Goal: Task Accomplishment & Management: Complete application form

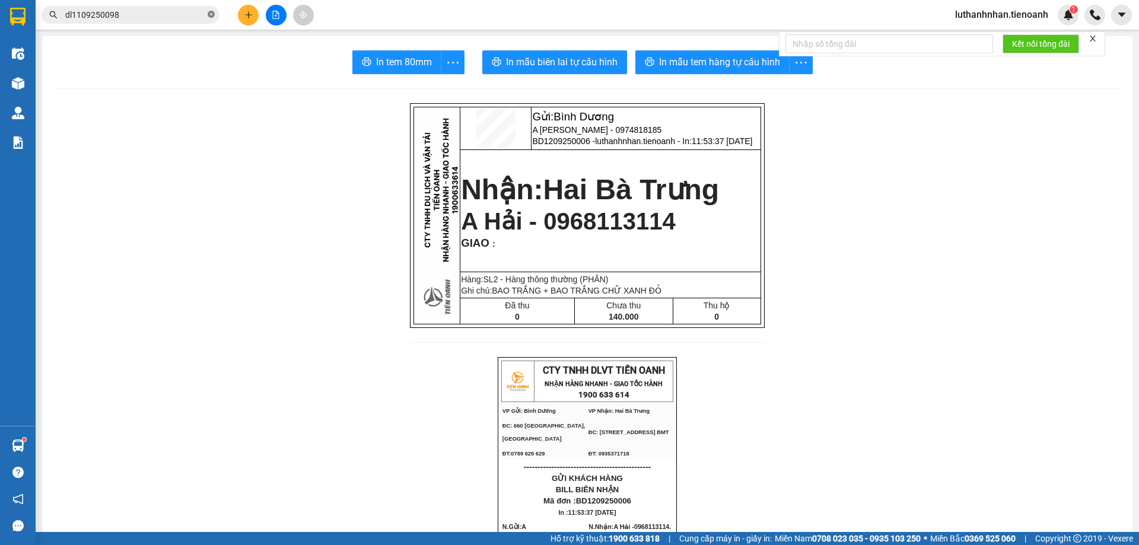
click at [211, 11] on span at bounding box center [211, 14] width 7 height 11
click at [155, 16] on input "text" at bounding box center [135, 14] width 140 height 13
click at [160, 7] on span at bounding box center [131, 15] width 178 height 18
click at [160, 12] on input "text" at bounding box center [135, 14] width 140 height 13
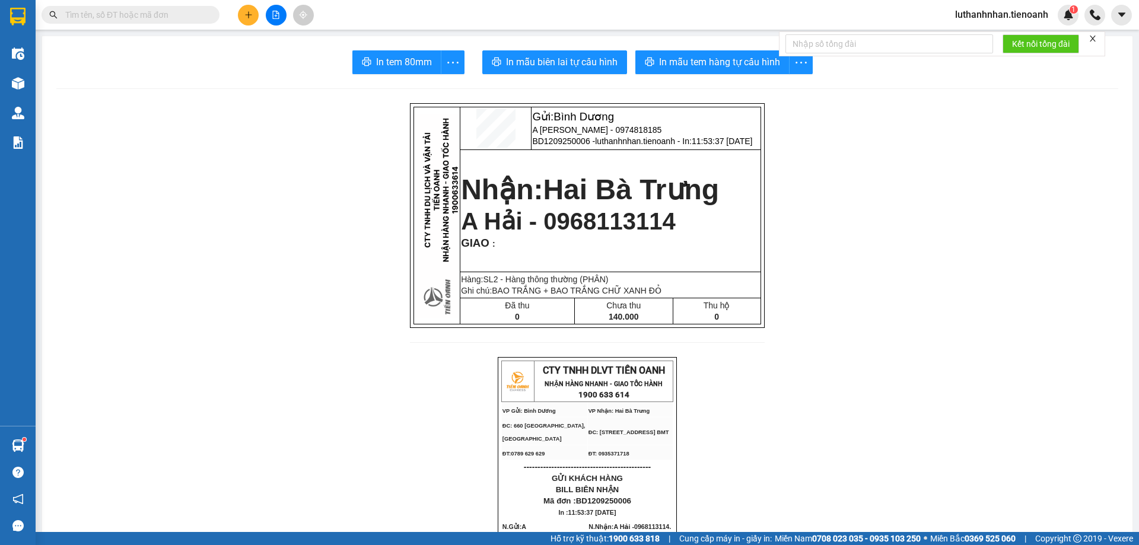
click at [160, 12] on input "text" at bounding box center [135, 14] width 140 height 13
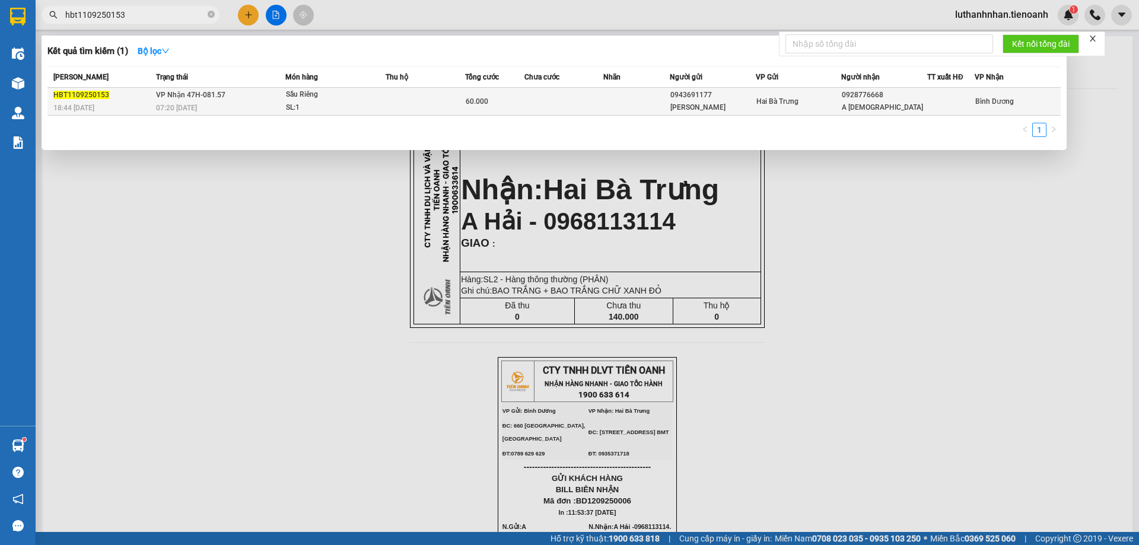
type input "hbt1109250153"
click at [220, 110] on div "07:20 - 12/09" at bounding box center [220, 107] width 129 height 13
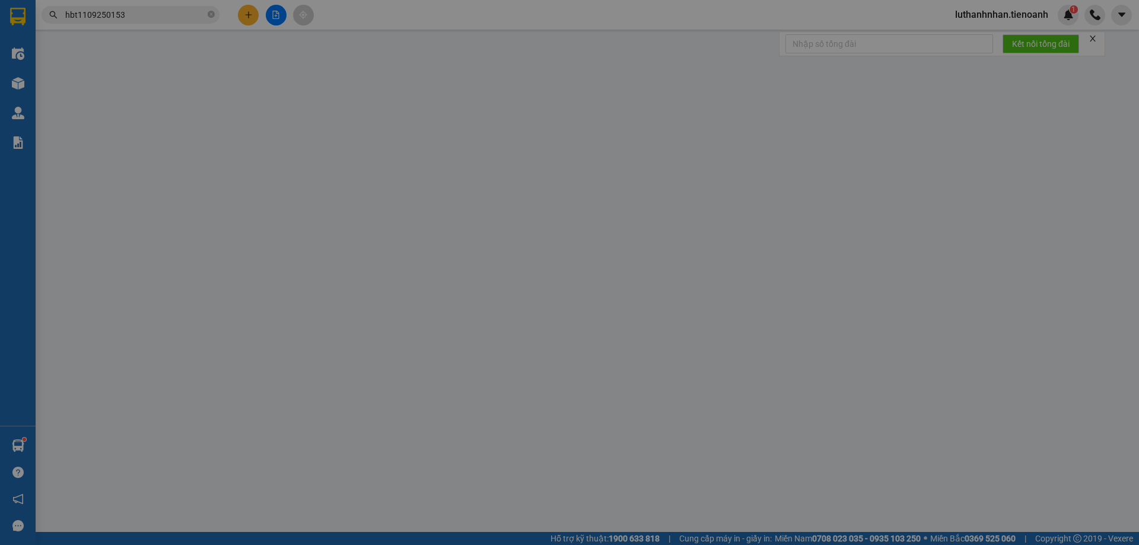
type input "0928776668"
type input "A Phúc"
type input "0943691177"
type input "C Phương"
type input "241290482"
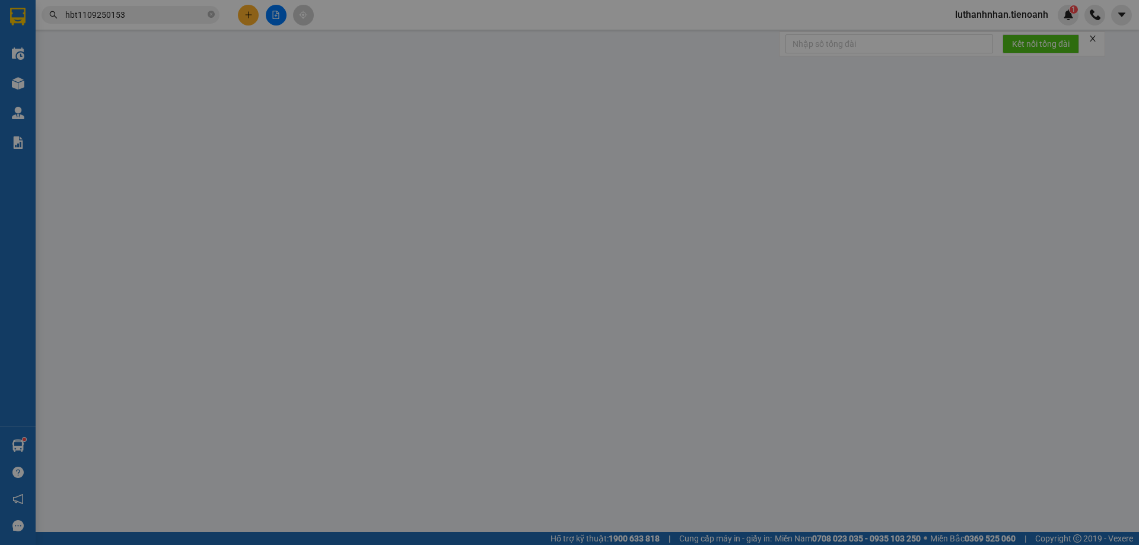
type input "60.000"
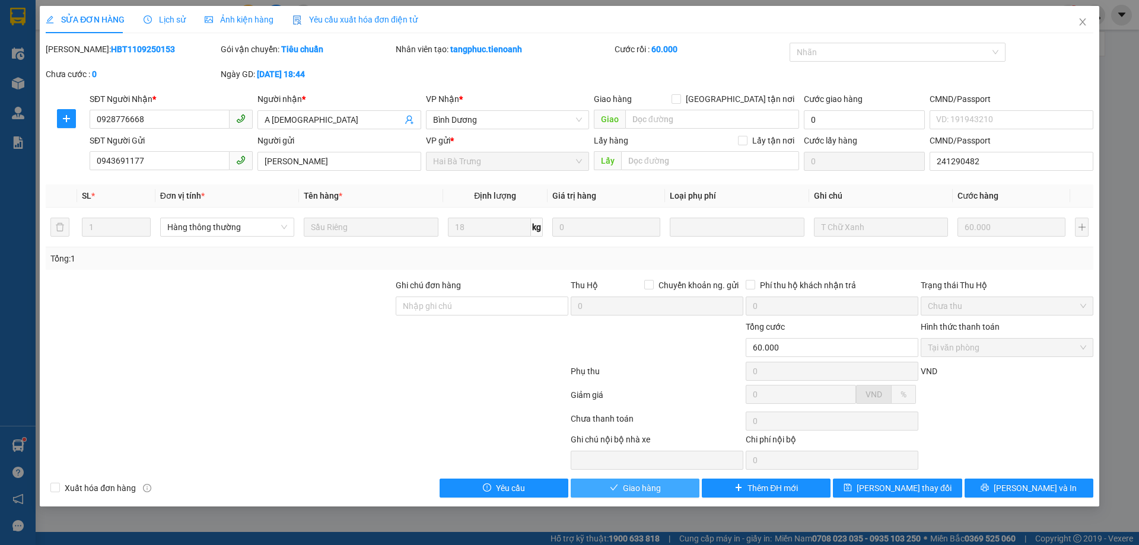
click at [645, 489] on span "Giao hàng" at bounding box center [642, 488] width 38 height 13
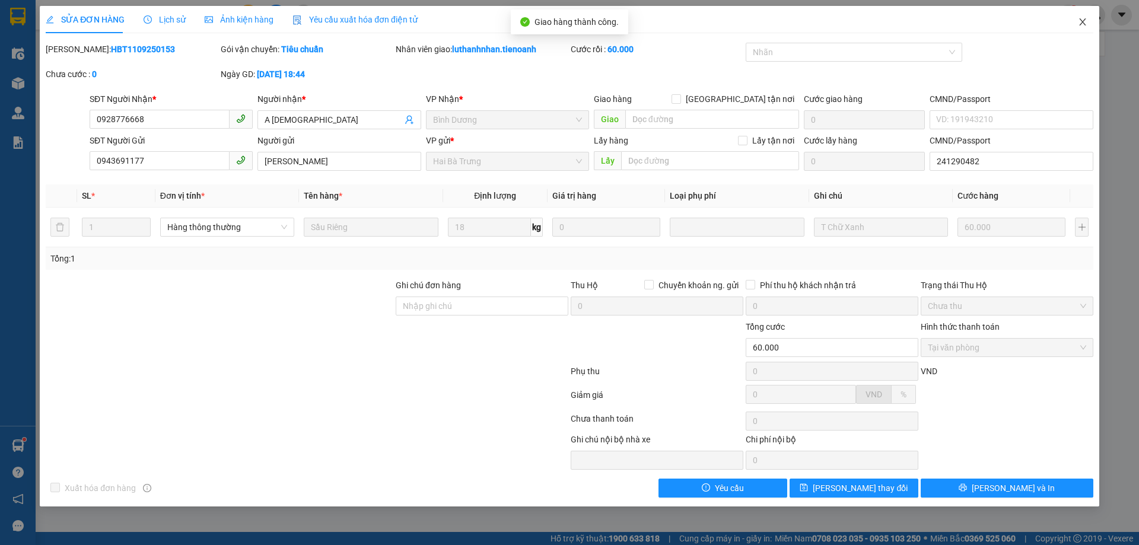
click at [1082, 23] on icon "close" at bounding box center [1082, 21] width 7 height 7
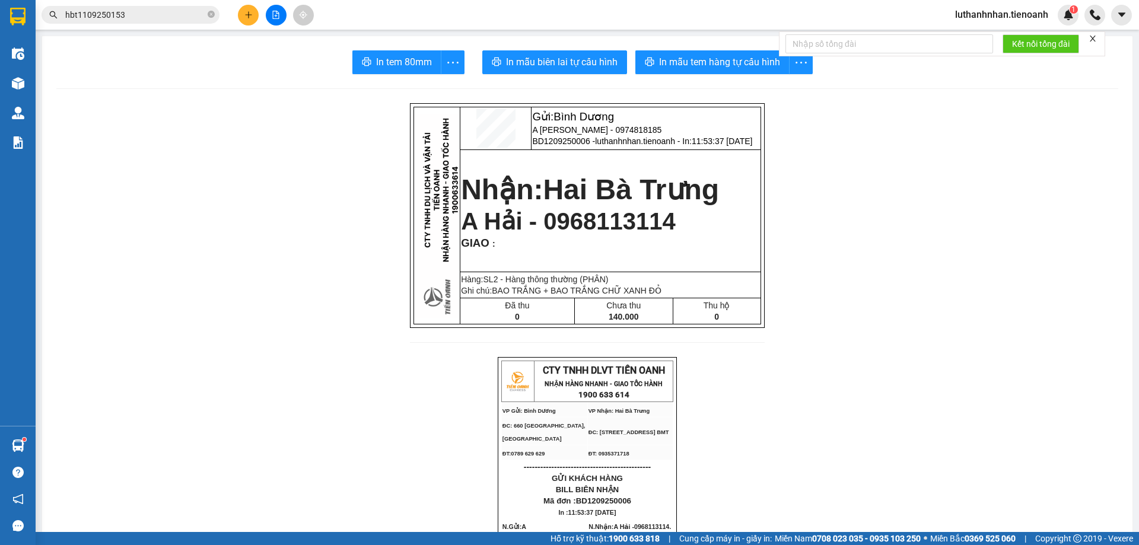
click at [113, 7] on span "hbt1109250153" at bounding box center [131, 15] width 178 height 18
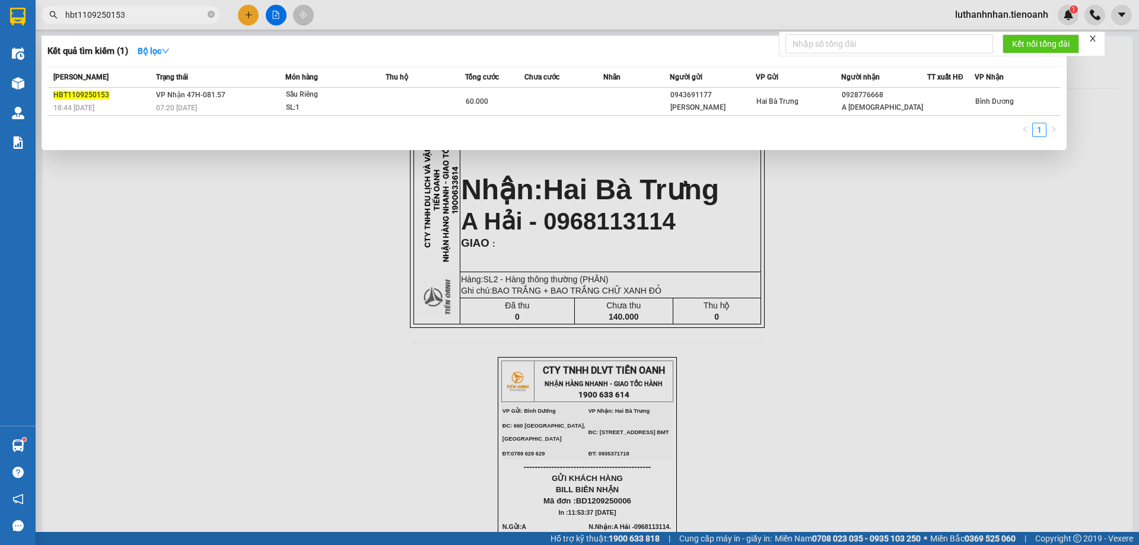
click at [123, 9] on input "hbt1109250153" at bounding box center [135, 14] width 140 height 13
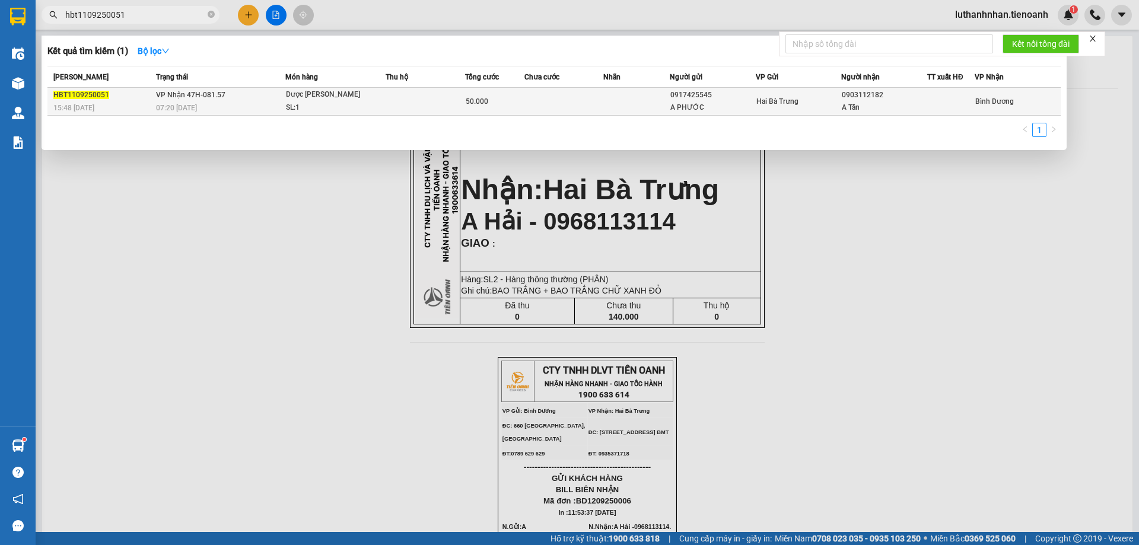
type input "hbt1109250051"
click at [222, 95] on span "VP Nhận 47H-081.57" at bounding box center [190, 95] width 69 height 8
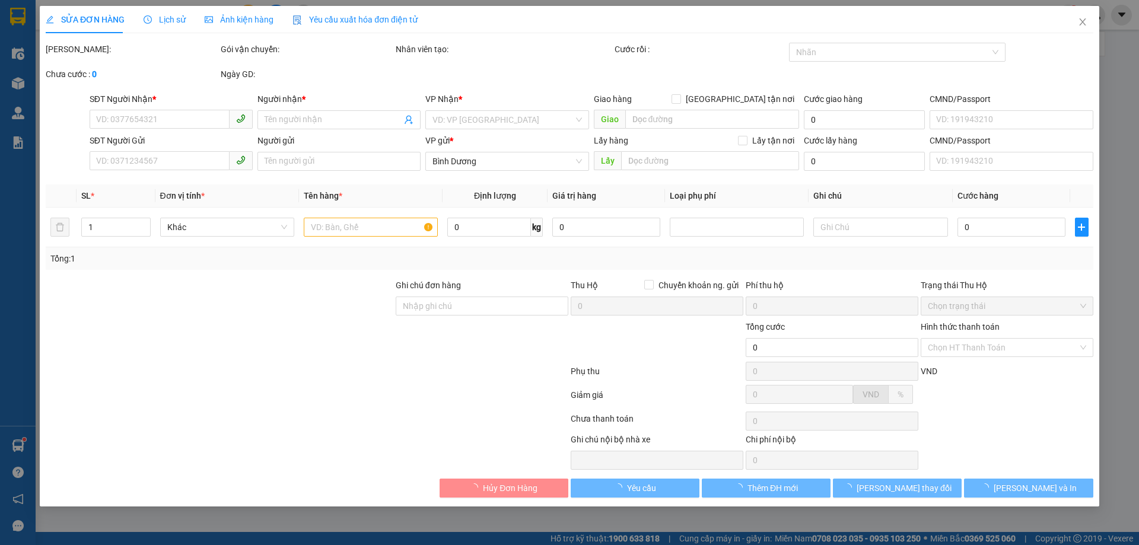
type input "0903112182"
type input "A Tấn"
type input "0917425545"
type input "A PHƯỚC"
type input "50.000"
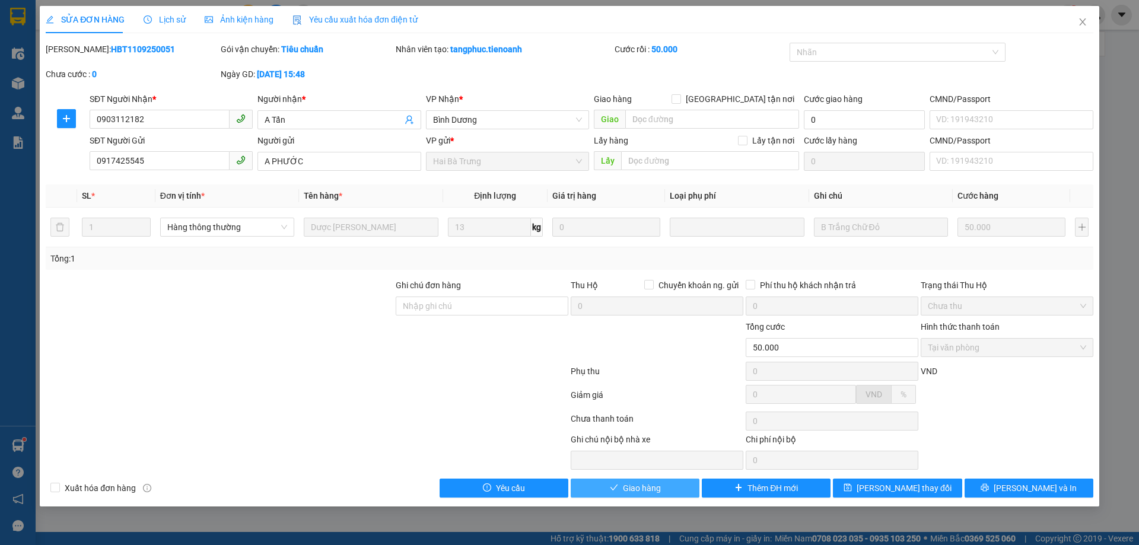
click at [651, 490] on span "Giao hàng" at bounding box center [642, 488] width 38 height 13
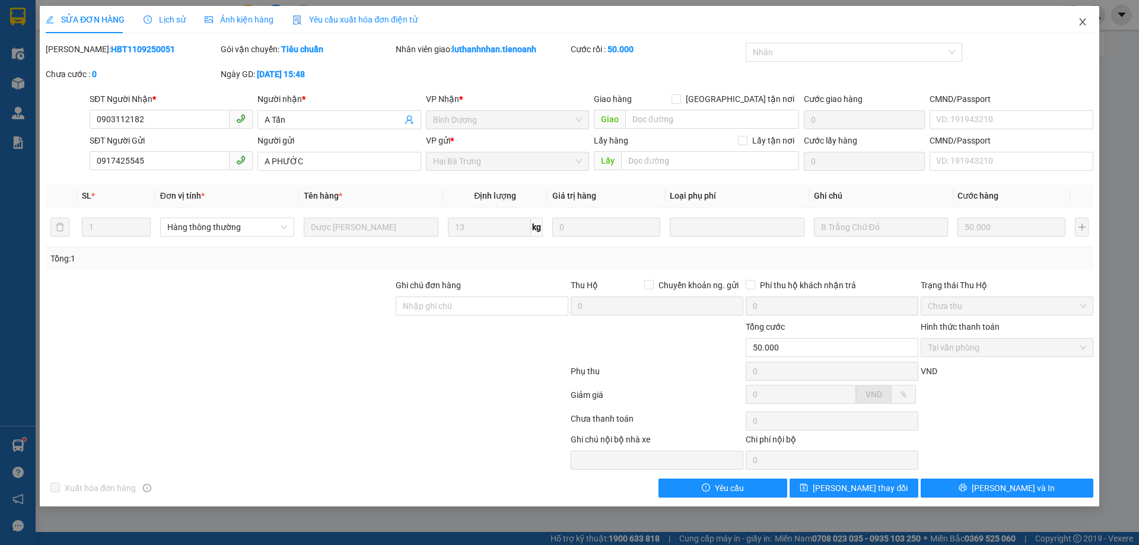
click at [1082, 26] on icon "close" at bounding box center [1082, 21] width 9 height 9
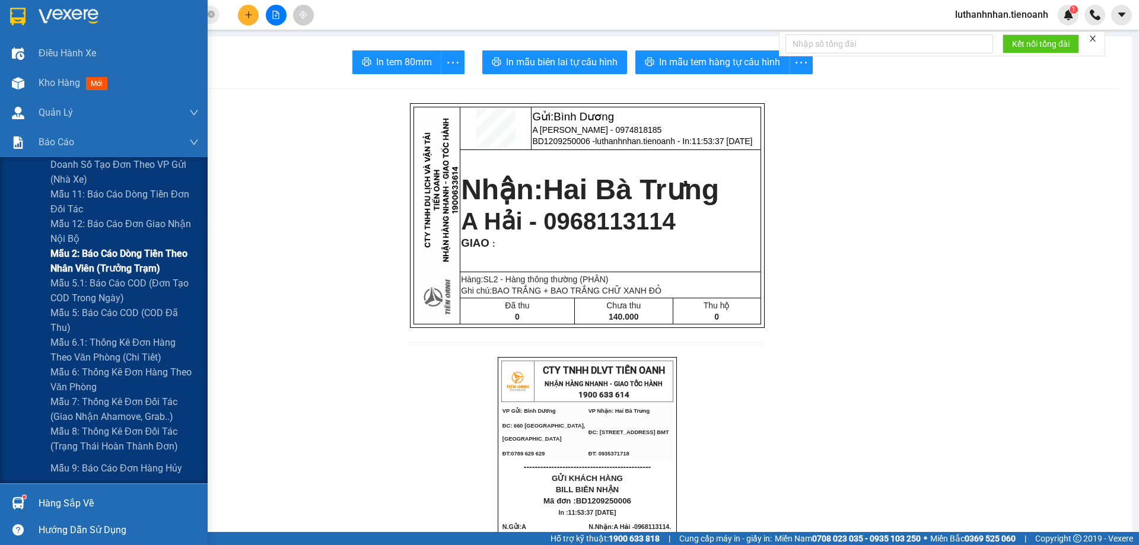
click at [135, 271] on span "Mẫu 2: Báo cáo dòng tiền theo nhân viên (Trưởng Trạm)" at bounding box center [124, 261] width 148 height 30
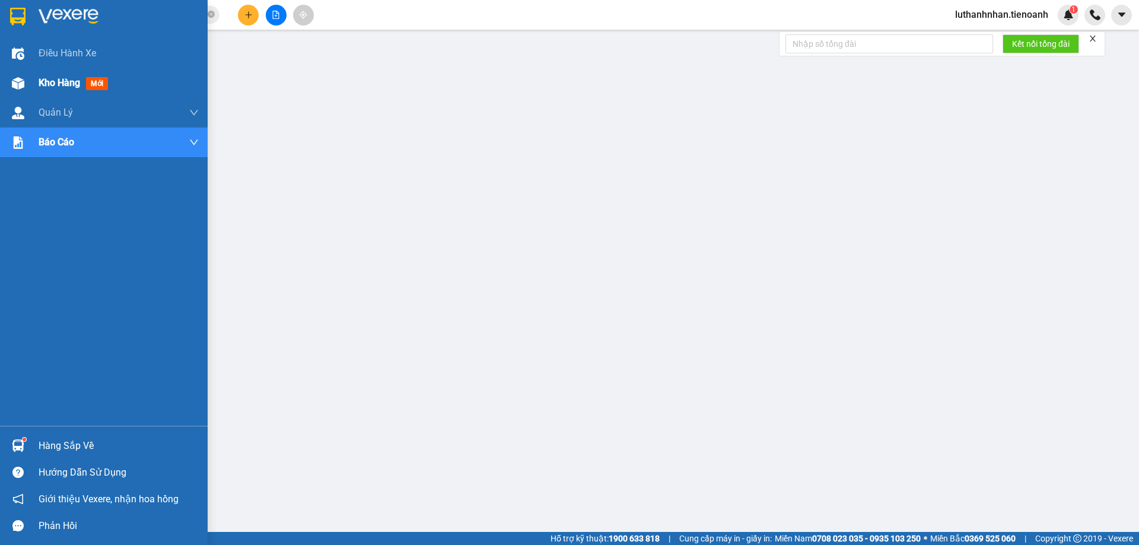
drag, startPoint x: 41, startPoint y: 74, endPoint x: 87, endPoint y: 86, distance: 47.3
click at [42, 74] on div "Kho hàng mới" at bounding box center [119, 83] width 160 height 30
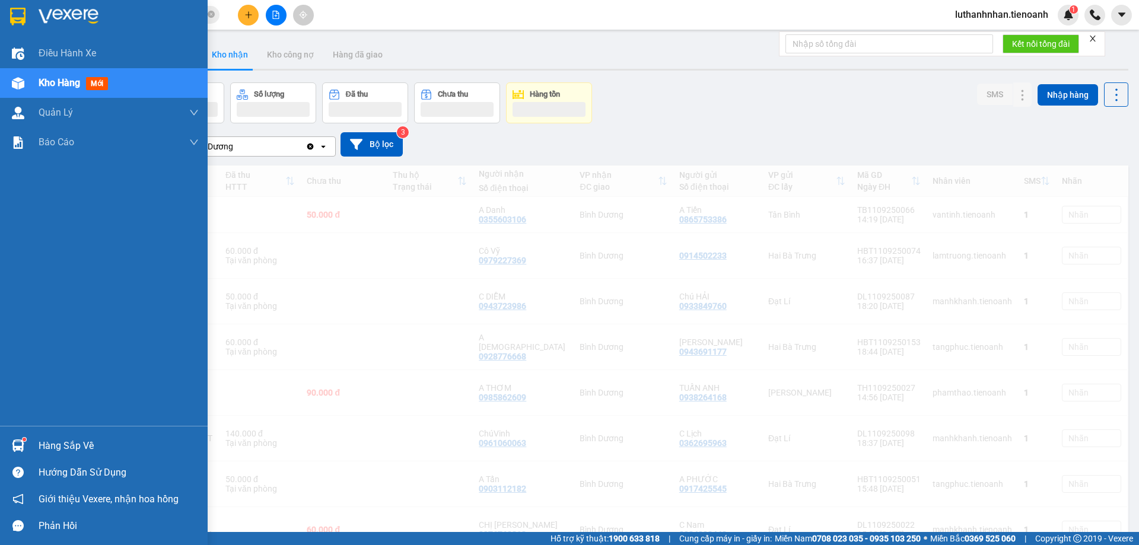
click at [88, 86] on span "mới" at bounding box center [97, 83] width 22 height 13
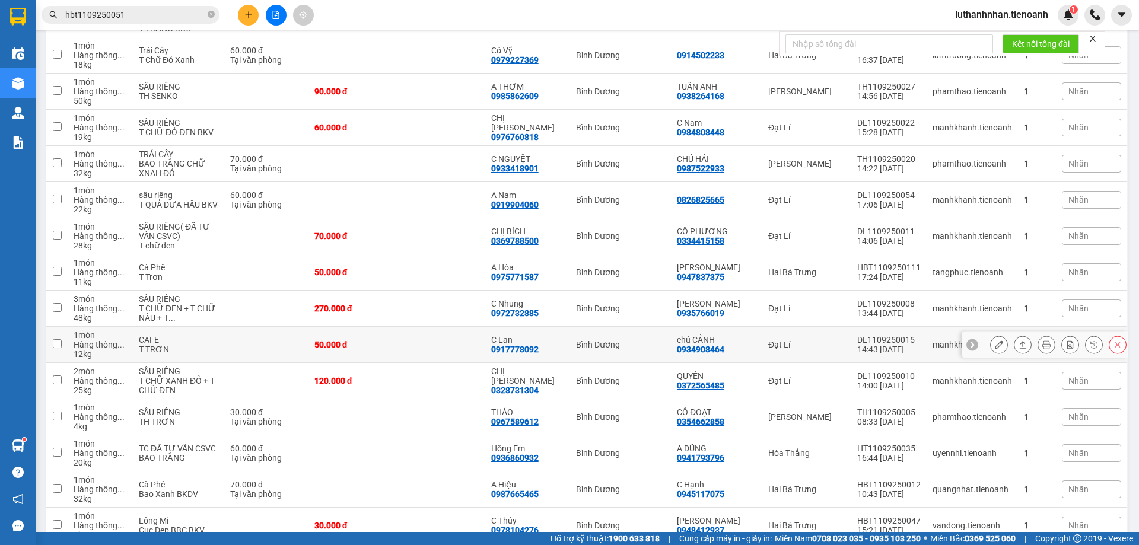
scroll to position [367, 0]
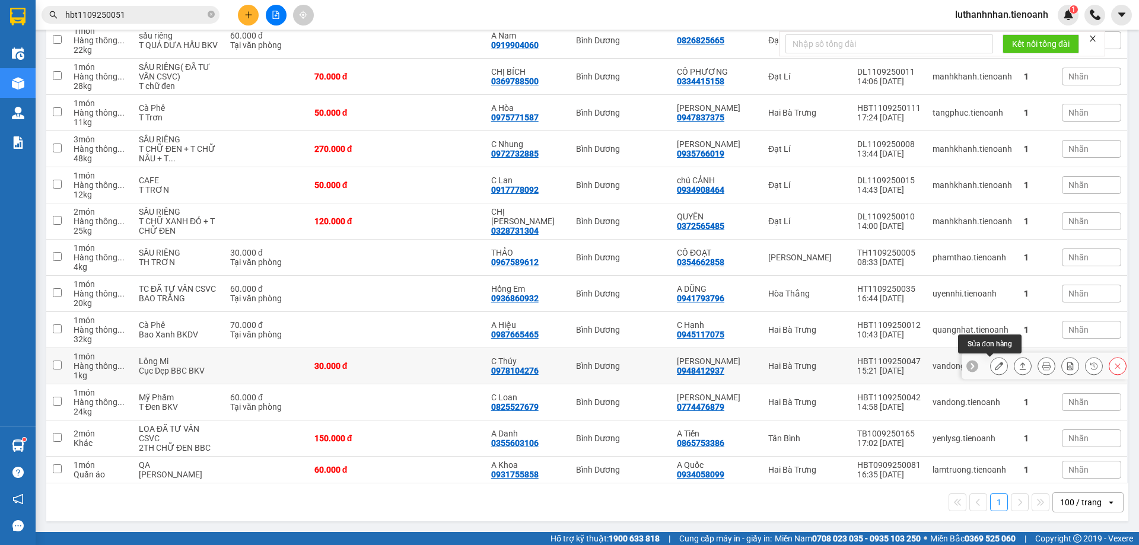
click at [995, 362] on icon at bounding box center [999, 366] width 8 height 8
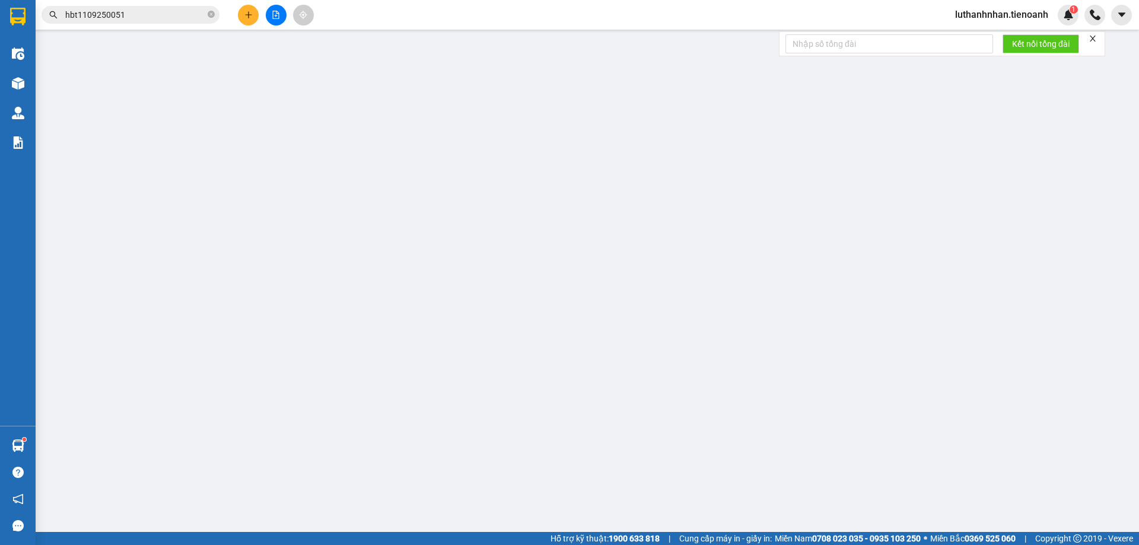
type input "0978104276"
type input "C Thúy"
type input "0948412937"
type input "C Vân"
type input "30.000"
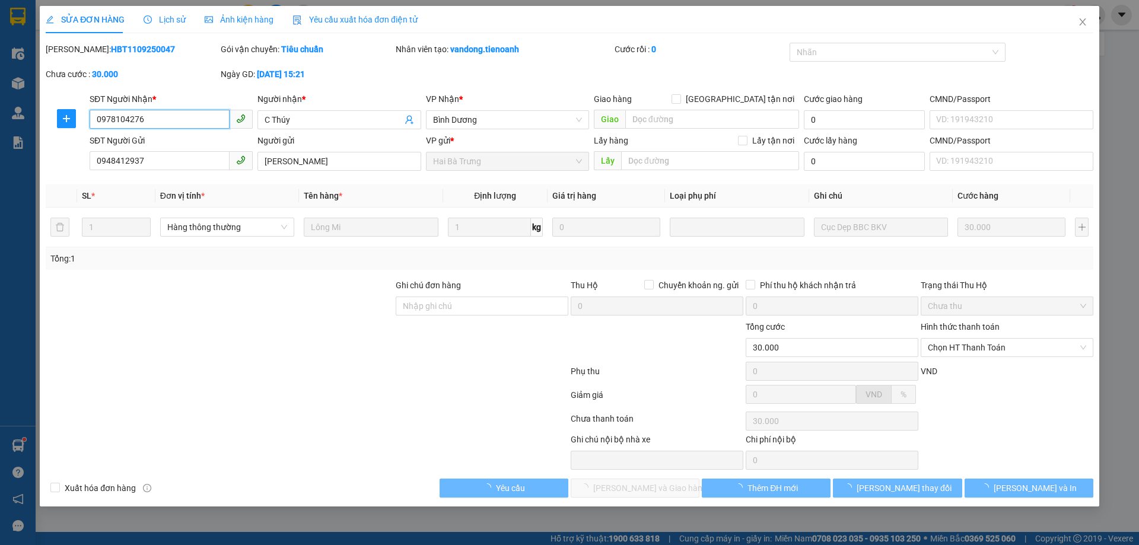
click at [1015, 347] on span "Chọn HT Thanh Toán" at bounding box center [1007, 348] width 158 height 18
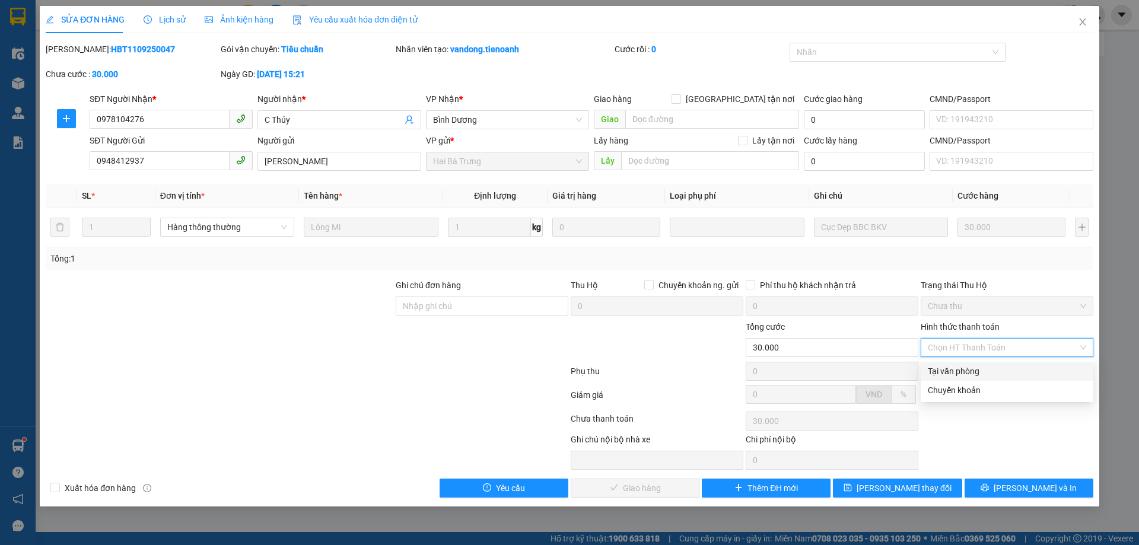
click at [976, 370] on div "Tại văn phòng" at bounding box center [1007, 371] width 158 height 13
type input "0"
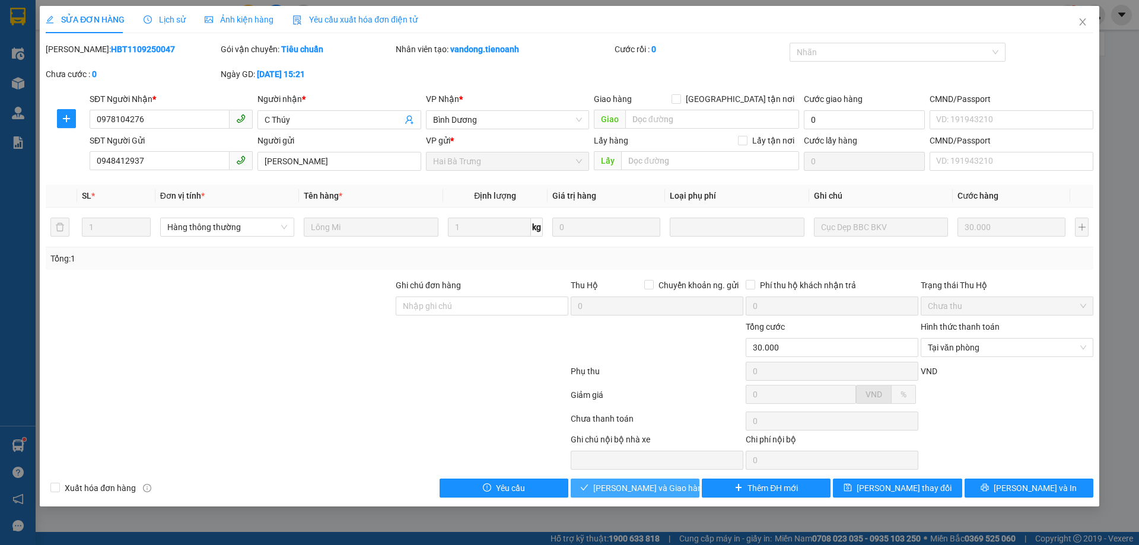
click at [692, 485] on button "Lưu và Giao hàng" at bounding box center [635, 488] width 129 height 19
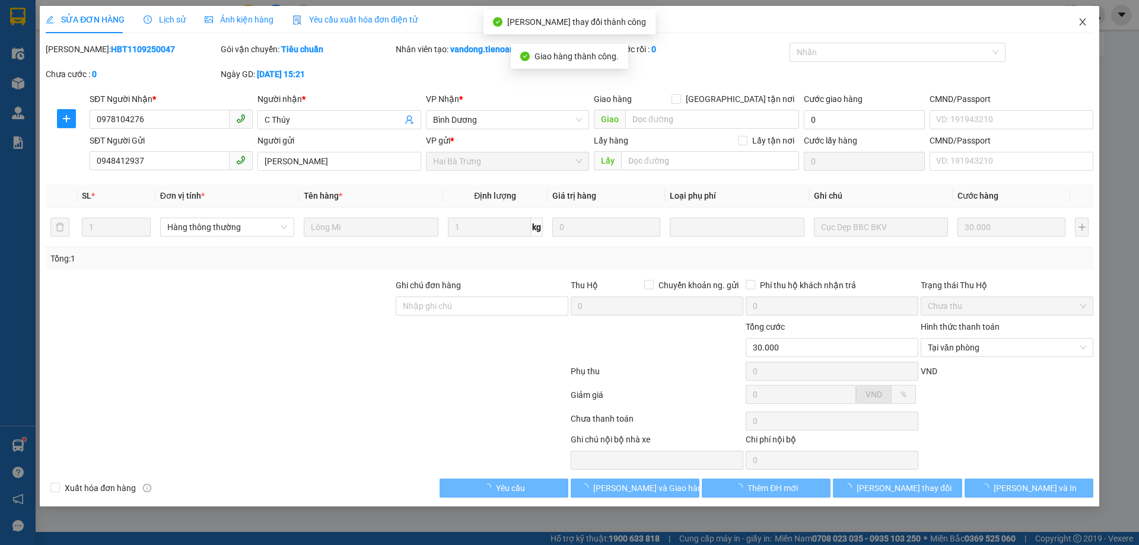
click at [1083, 23] on icon "close" at bounding box center [1082, 21] width 7 height 7
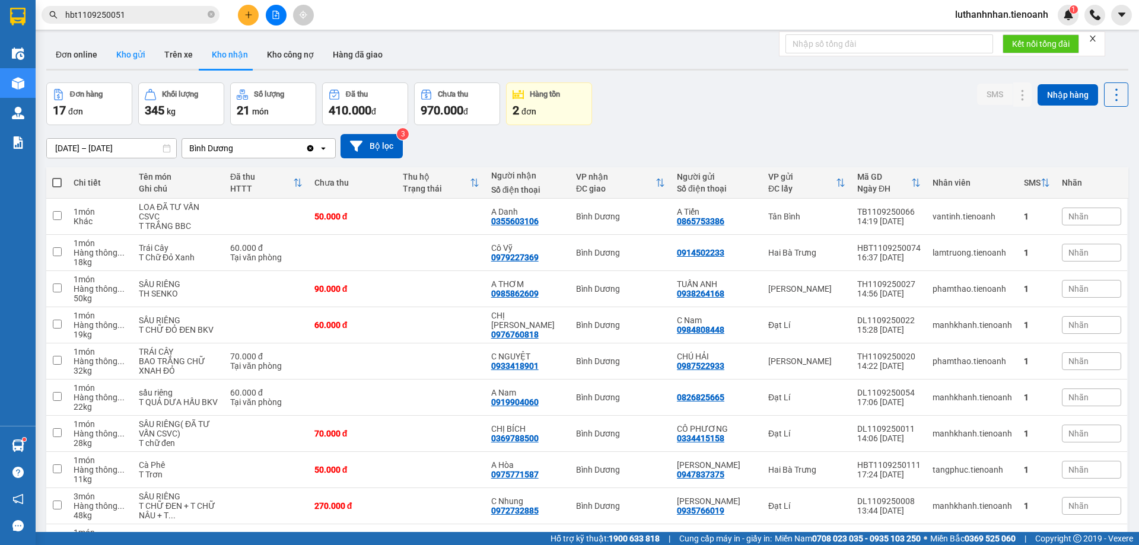
click at [138, 59] on button "Kho gửi" at bounding box center [131, 54] width 48 height 28
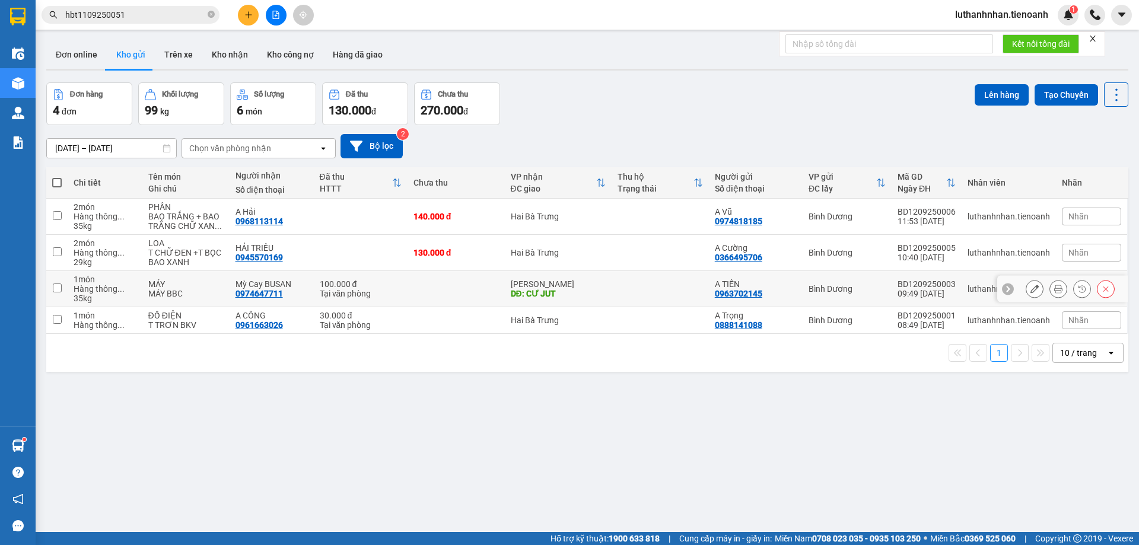
click at [453, 289] on td at bounding box center [455, 289] width 97 height 36
checkbox input "true"
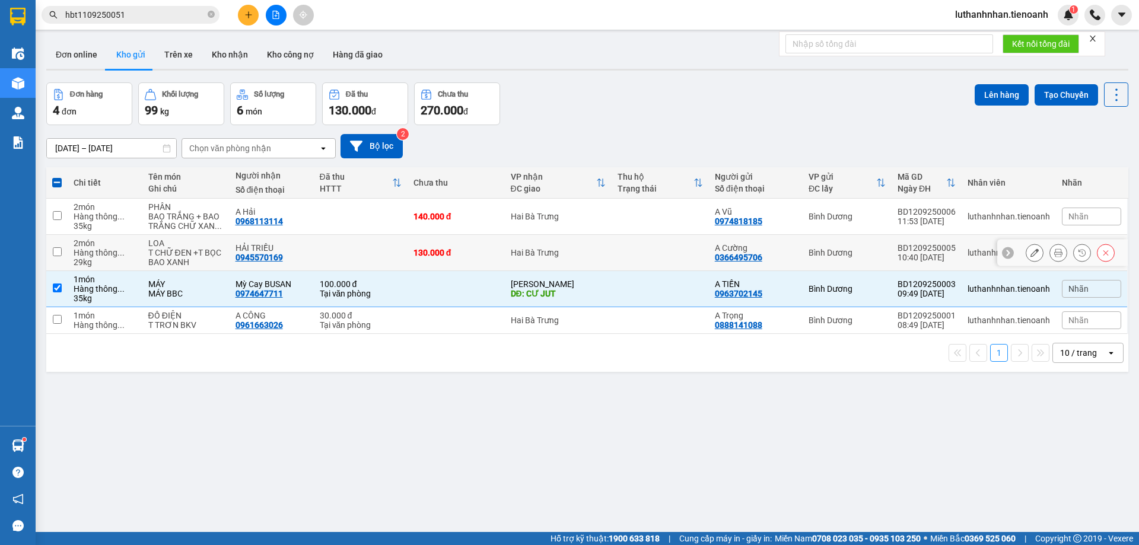
click at [463, 250] on div "130.000 đ" at bounding box center [455, 252] width 85 height 9
checkbox input "true"
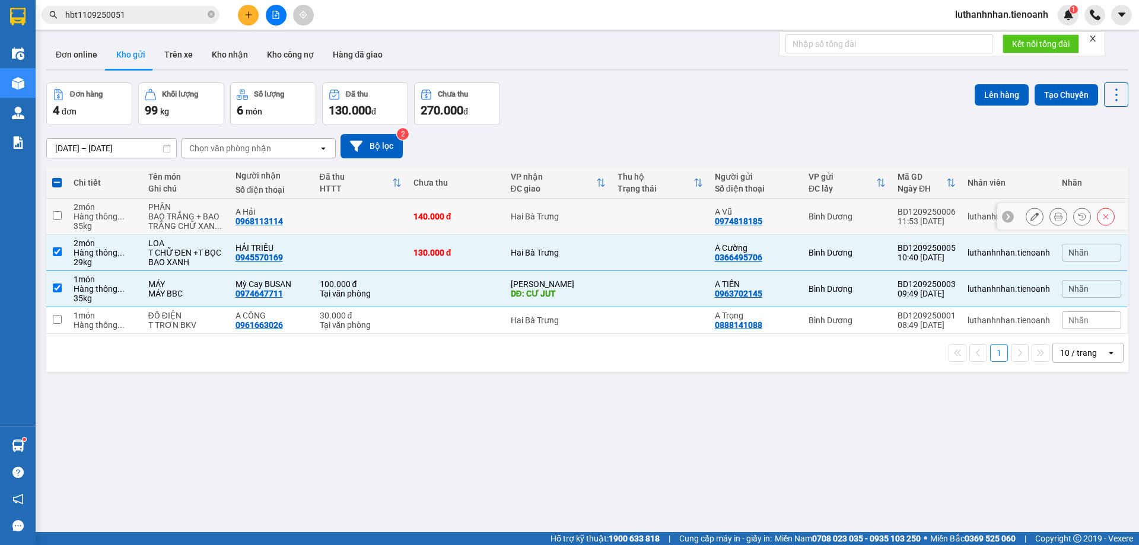
click at [482, 220] on div "140.000 đ" at bounding box center [455, 216] width 85 height 9
checkbox input "true"
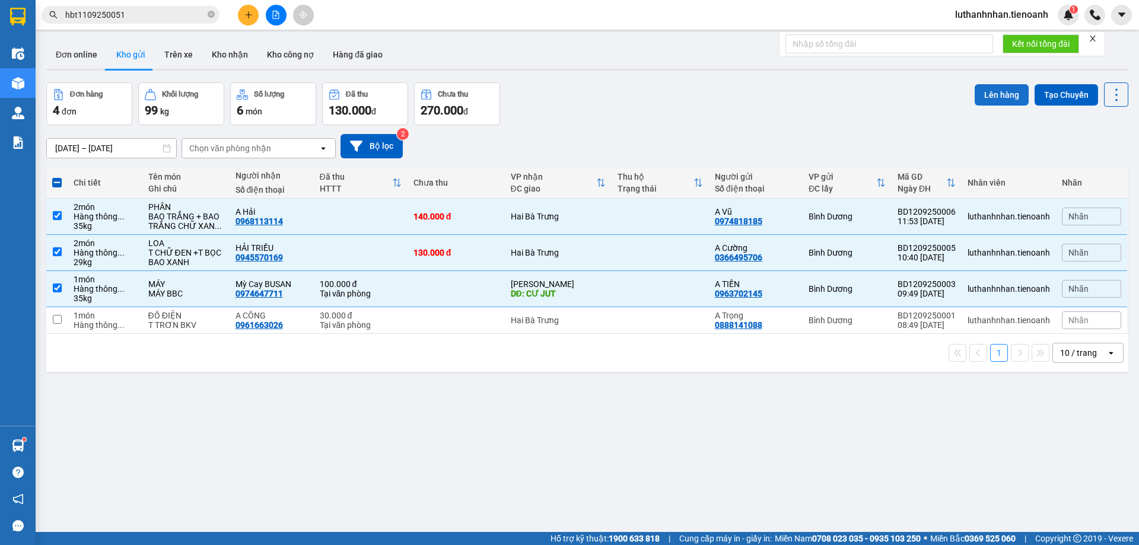
click at [988, 94] on button "Lên hàng" at bounding box center [1001, 94] width 54 height 21
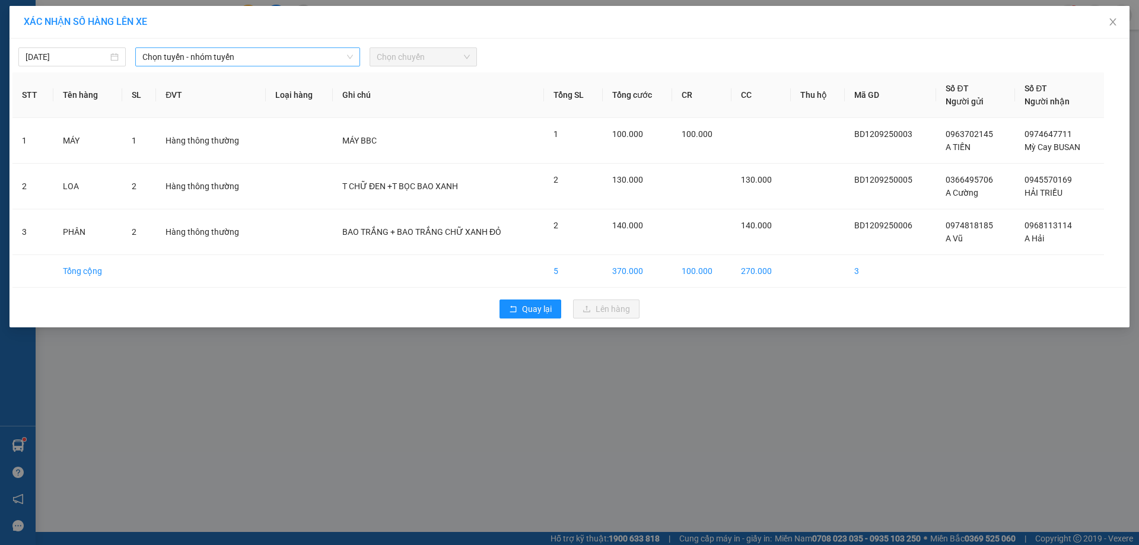
click at [222, 60] on span "Chọn tuyến - nhóm tuyến" at bounding box center [247, 57] width 211 height 18
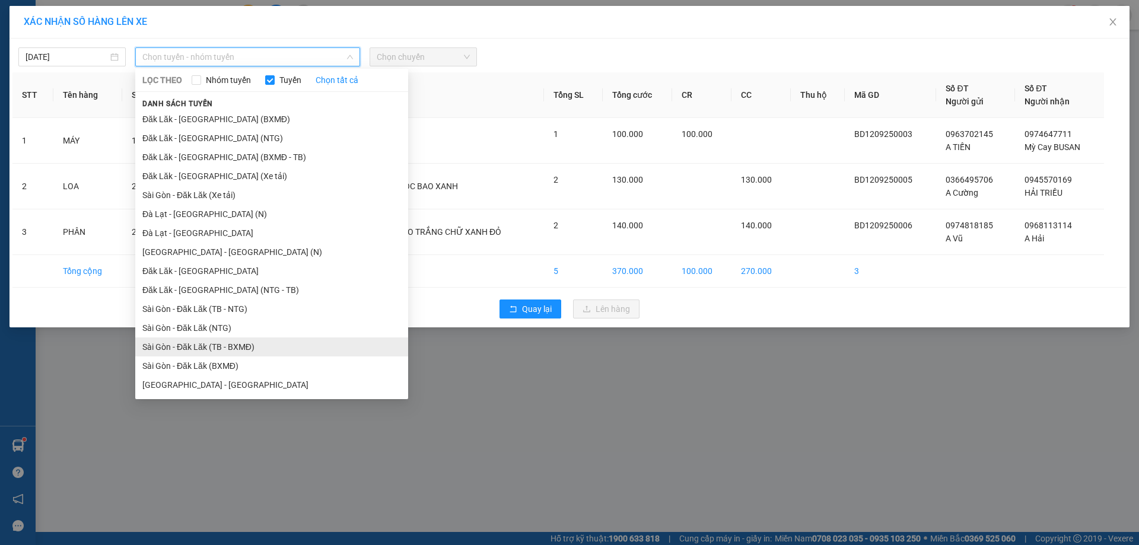
click at [248, 348] on li "Sài Gòn - Đăk Lăk (TB - BXMĐ)" at bounding box center [271, 346] width 273 height 19
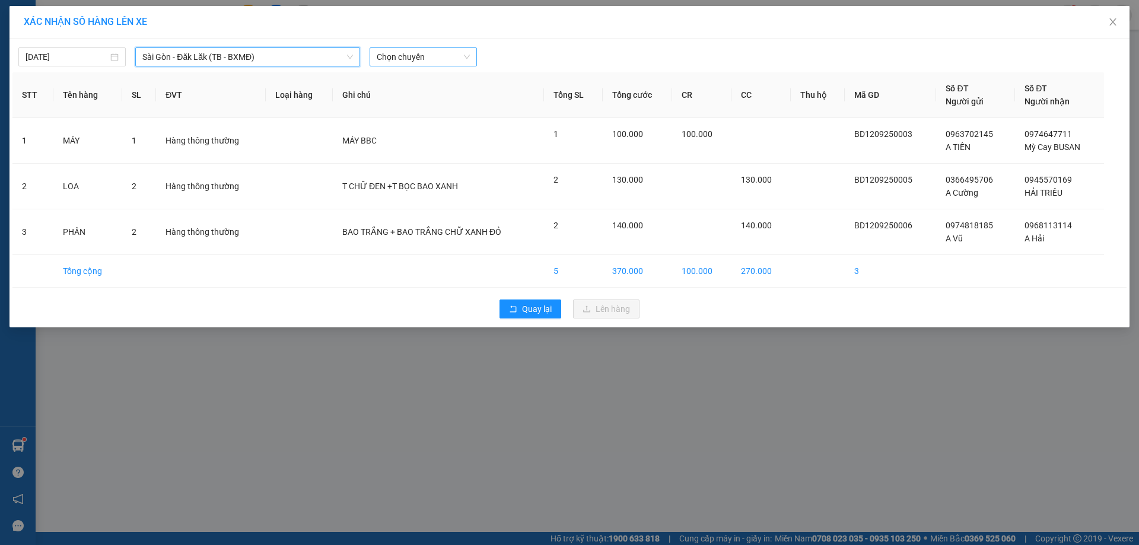
click at [417, 53] on span "Chọn chuyến" at bounding box center [423, 57] width 93 height 18
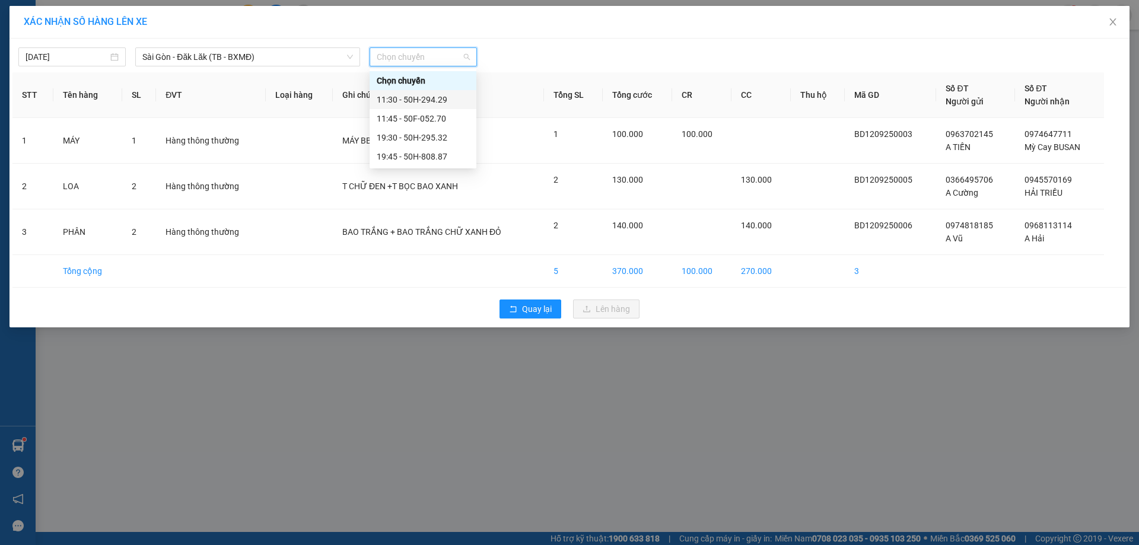
click at [442, 94] on div "11:30 - 50H-294.29" at bounding box center [423, 99] width 93 height 13
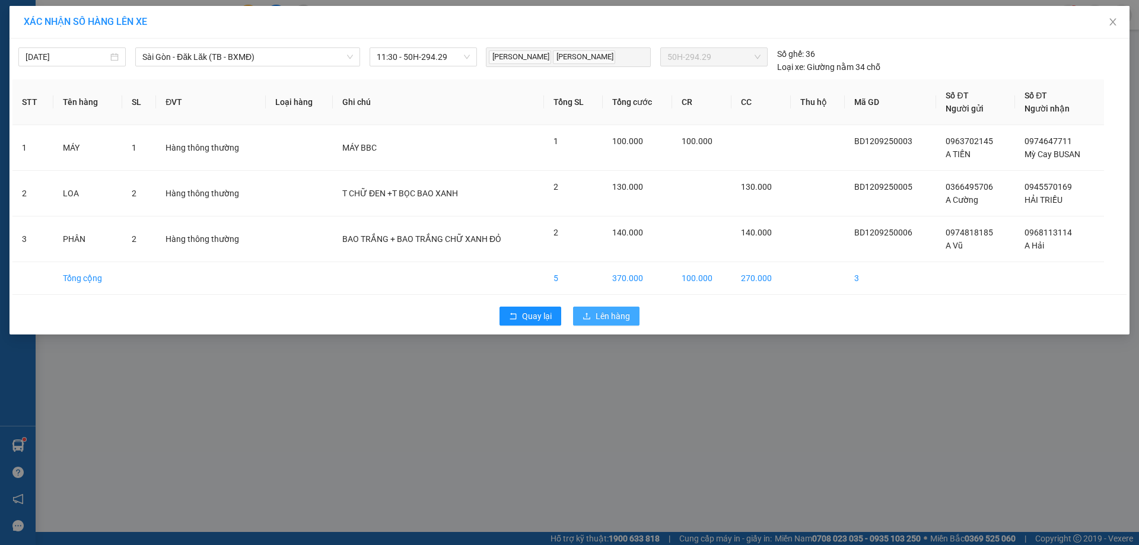
click at [610, 317] on span "Lên hàng" at bounding box center [612, 316] width 34 height 13
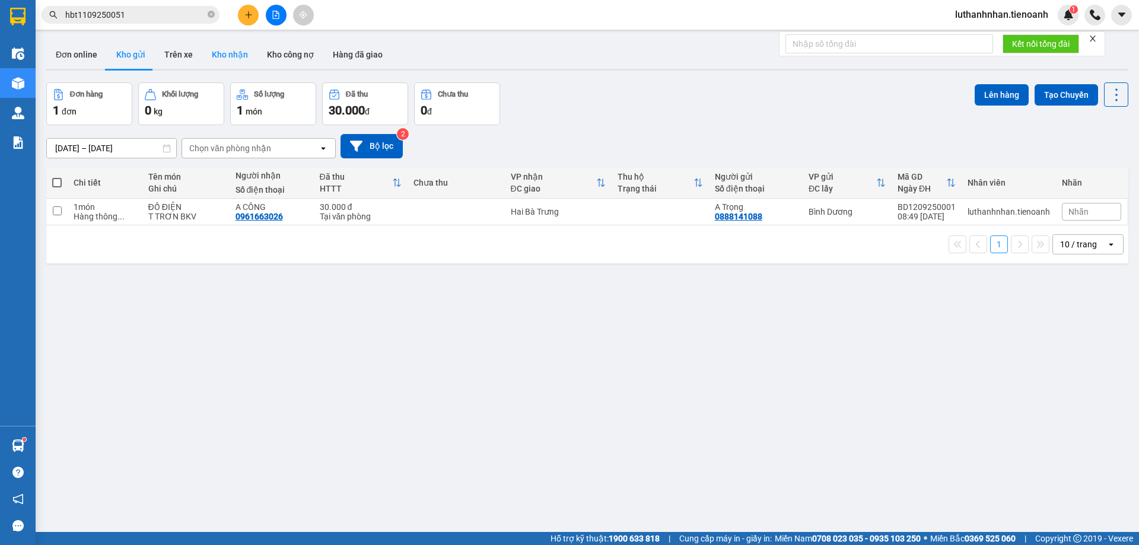
click at [226, 51] on button "Kho nhận" at bounding box center [229, 54] width 55 height 28
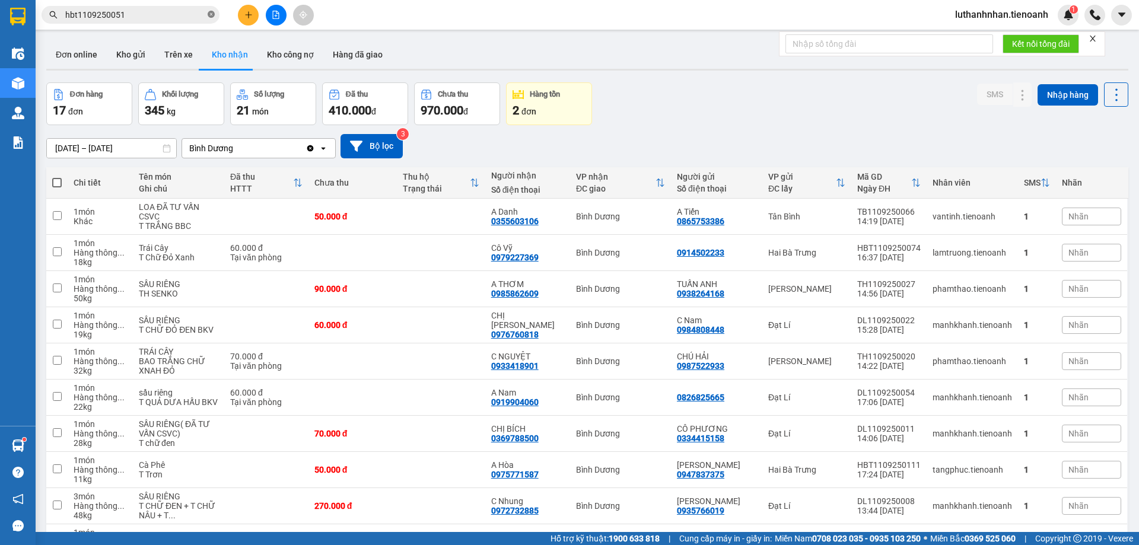
click at [209, 15] on icon "close-circle" at bounding box center [211, 14] width 7 height 7
click at [155, 15] on input "text" at bounding box center [135, 14] width 140 height 13
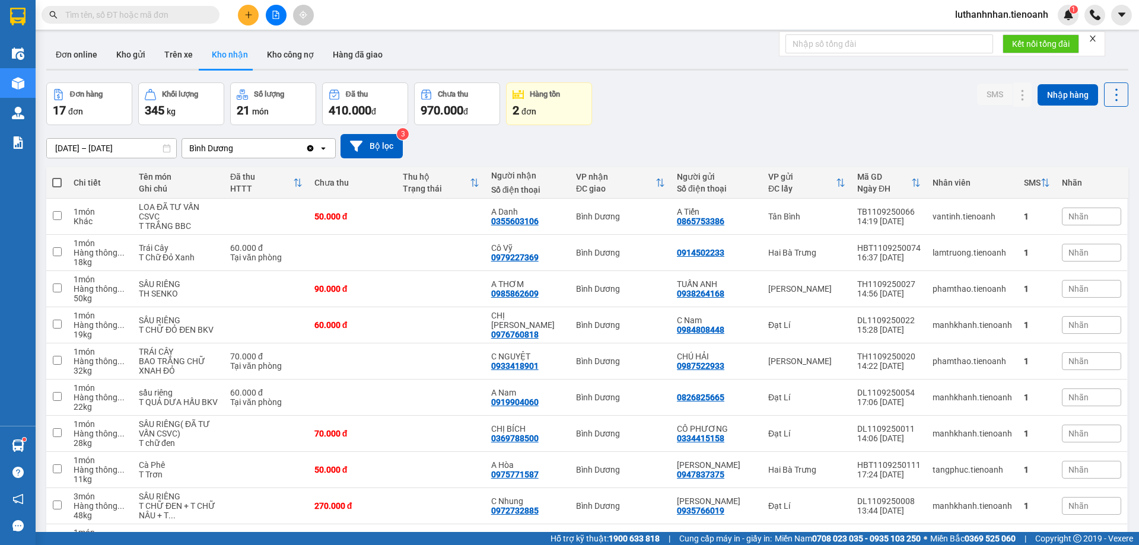
click at [155, 15] on input "text" at bounding box center [135, 14] width 140 height 13
click at [995, 433] on icon at bounding box center [999, 433] width 8 height 8
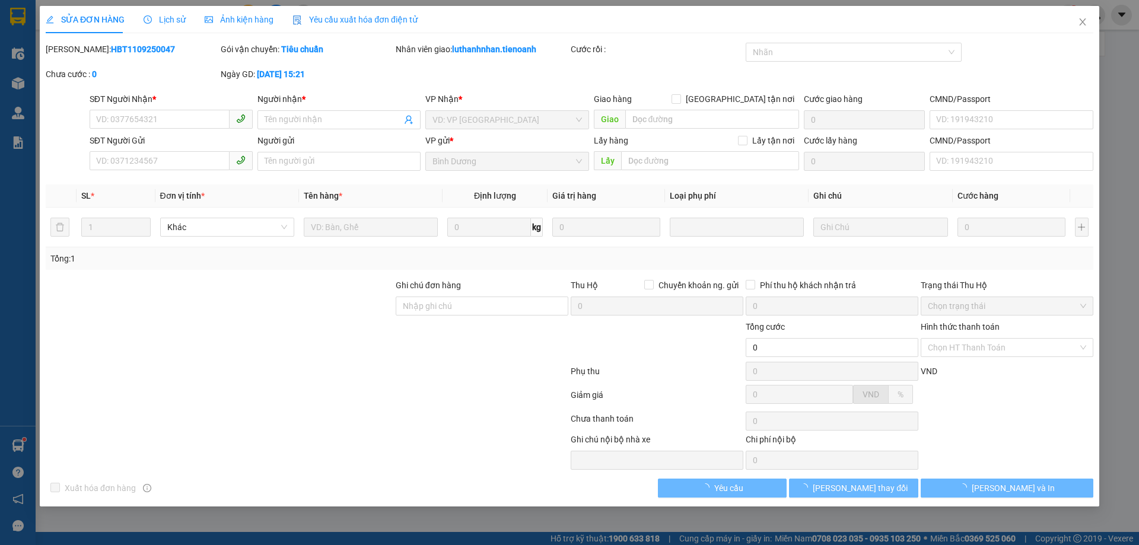
type input "0369788500"
type input "CHỊ BÍCH"
type input "0334415158"
type input "CÔ PHƯƠNG"
type input "70.000"
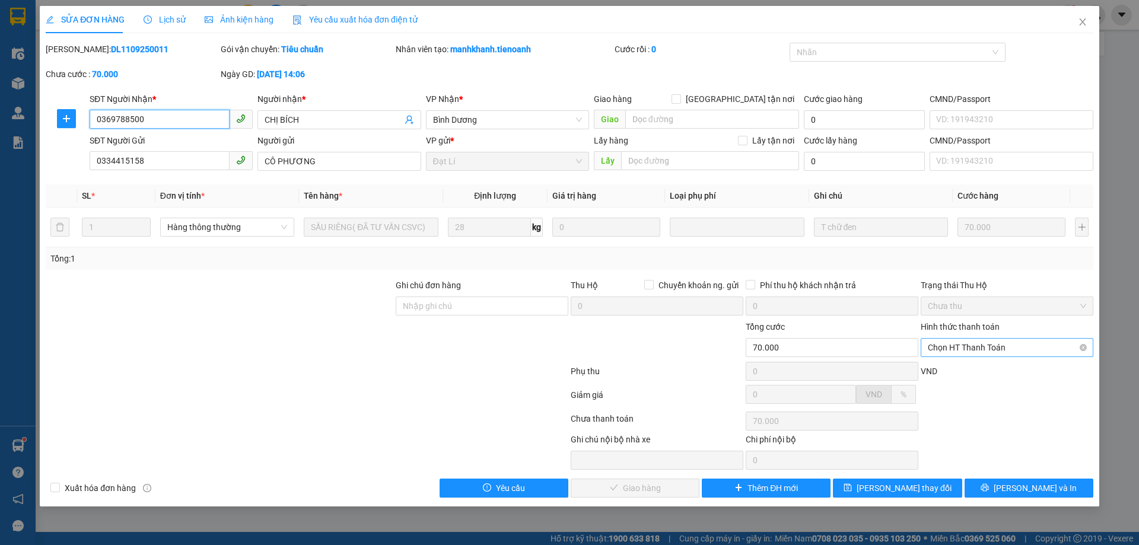
click at [972, 347] on span "Chọn HT Thanh Toán" at bounding box center [1007, 348] width 158 height 18
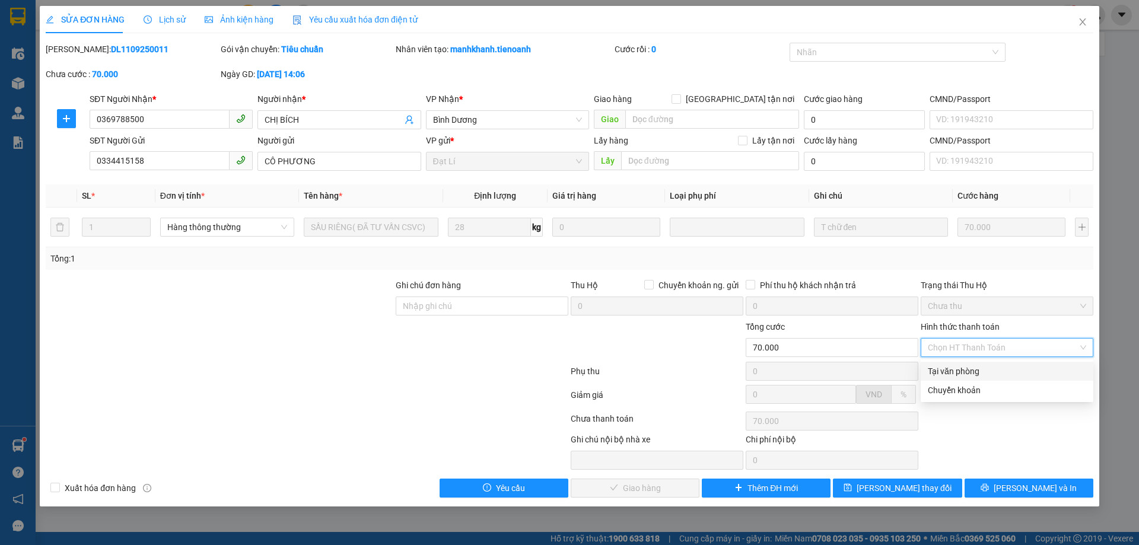
click at [960, 369] on div "Tại văn phòng" at bounding box center [1007, 371] width 158 height 13
type input "0"
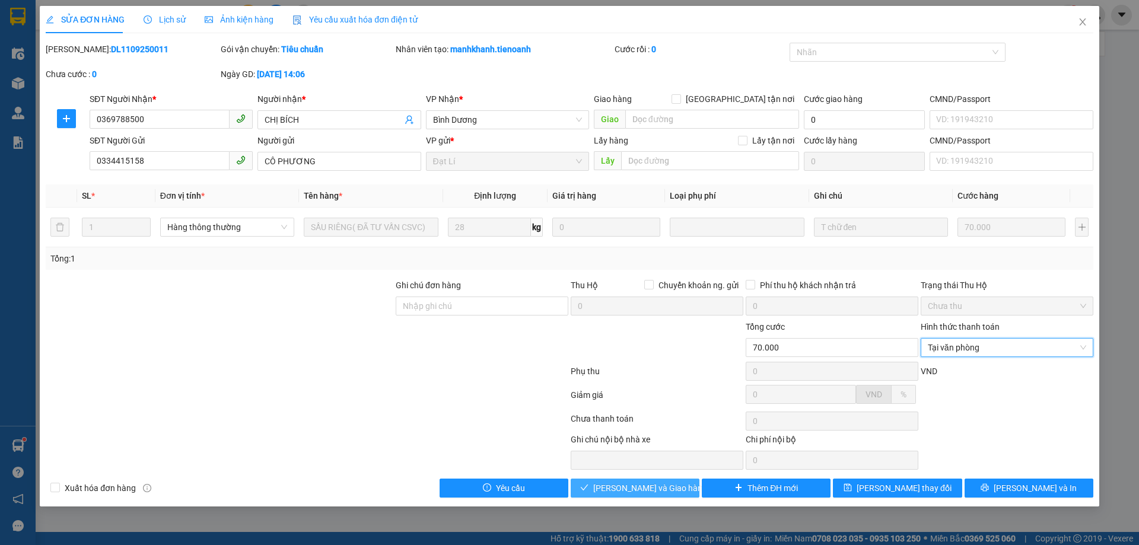
click at [645, 489] on span "Lưu và Giao hàng" at bounding box center [650, 488] width 114 height 13
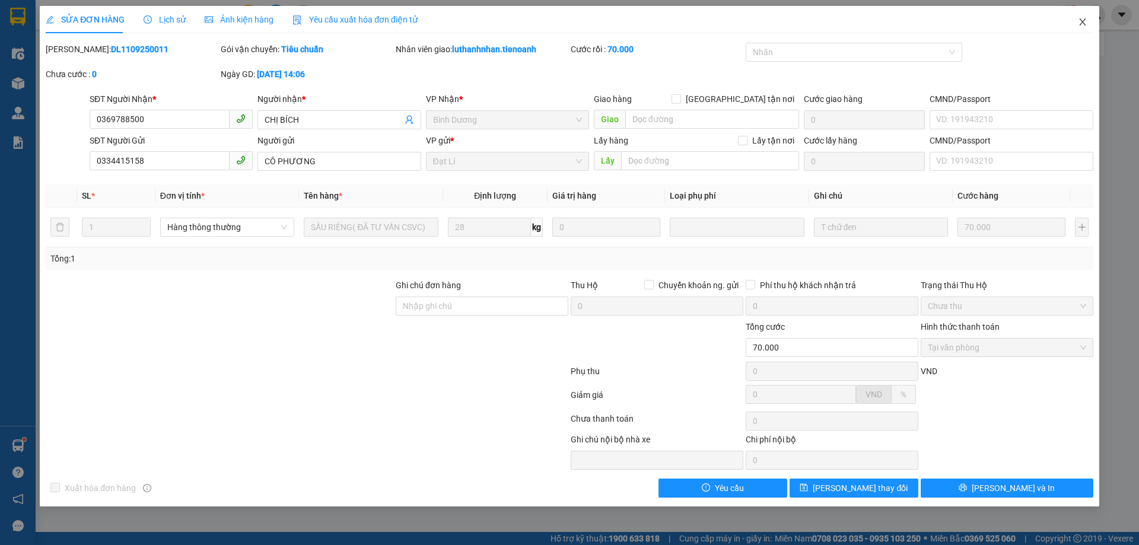
click at [1084, 20] on icon "close" at bounding box center [1082, 21] width 9 height 9
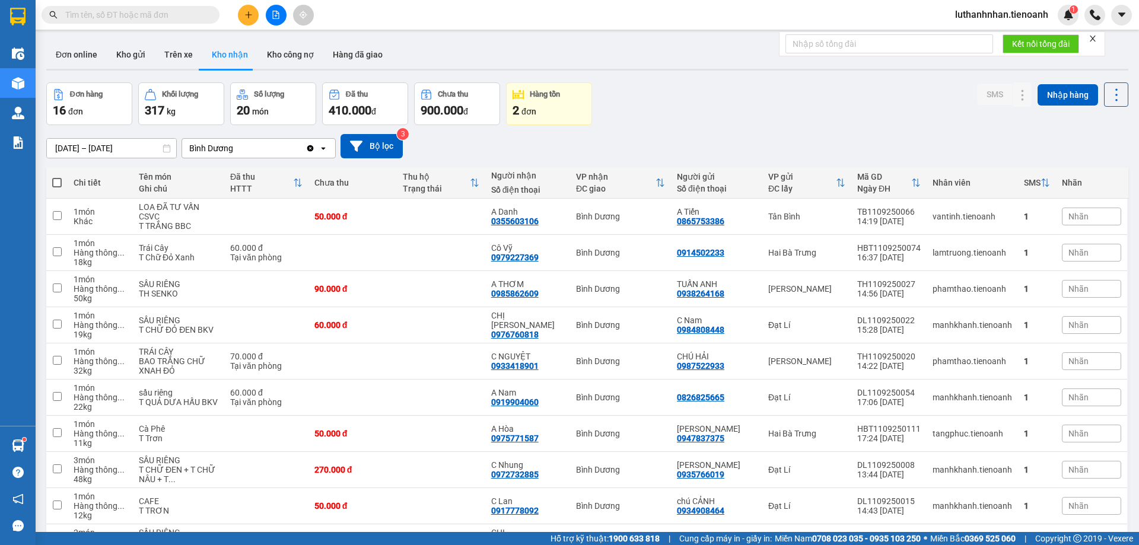
click at [1025, 14] on span "luthanhnhan.tienoanh" at bounding box center [1001, 14] width 112 height 15
click at [1002, 34] on span "Đăng xuất" at bounding box center [1007, 36] width 88 height 13
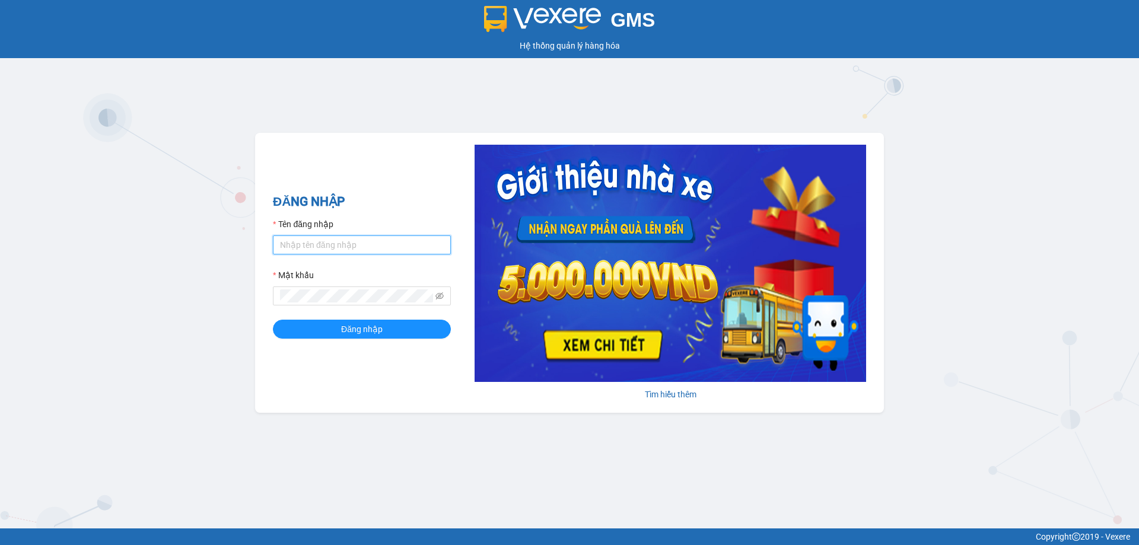
click at [367, 247] on input "Tên đăng nhập" at bounding box center [362, 244] width 178 height 19
type input "luthanhnhan.tienoanh"
click at [273, 320] on button "Đăng nhập" at bounding box center [362, 329] width 178 height 19
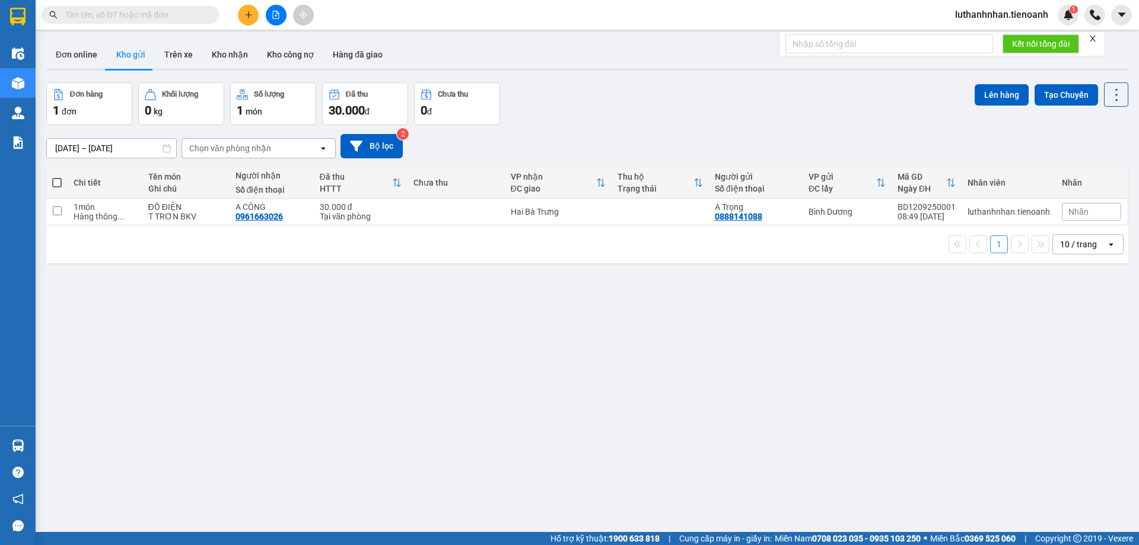
click at [707, 143] on div "[DATE] – [DATE] Press the down arrow key to interact with the calendar and sele…" at bounding box center [587, 146] width 1082 height 24
click at [251, 18] on icon "plus" at bounding box center [248, 15] width 8 height 8
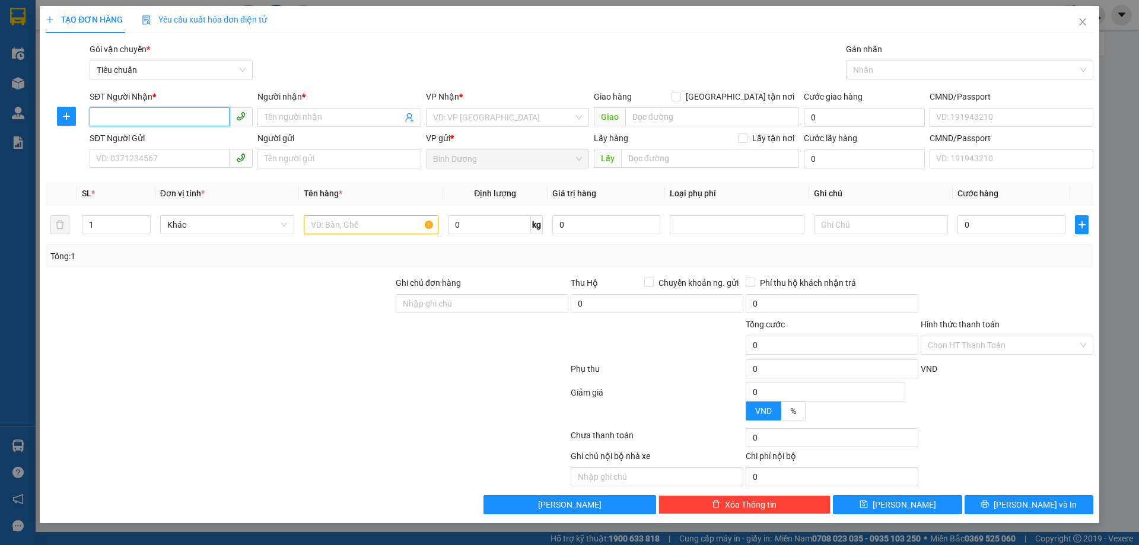
click at [182, 112] on input "SĐT Người Nhận *" at bounding box center [160, 116] width 140 height 19
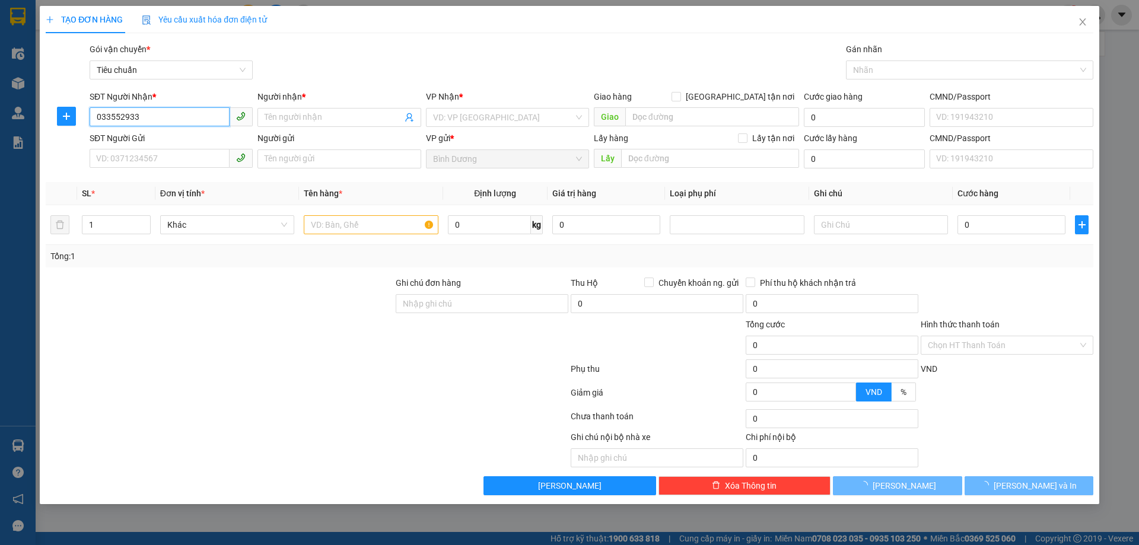
type input "0335529337"
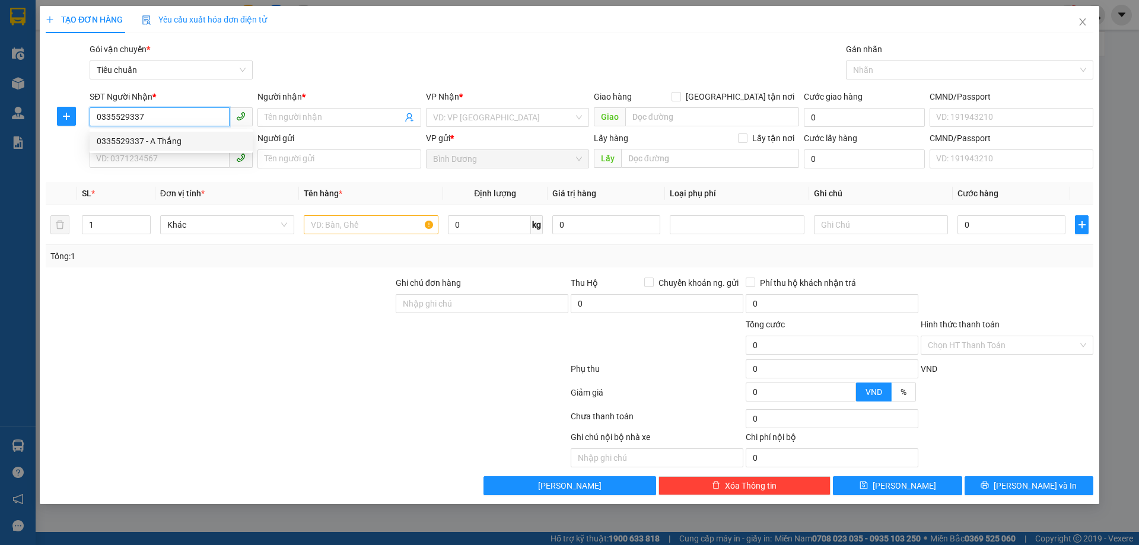
click at [182, 142] on div "0335529337 - A Thắng" at bounding box center [171, 141] width 149 height 13
type input "A Thắng"
type input "30.000"
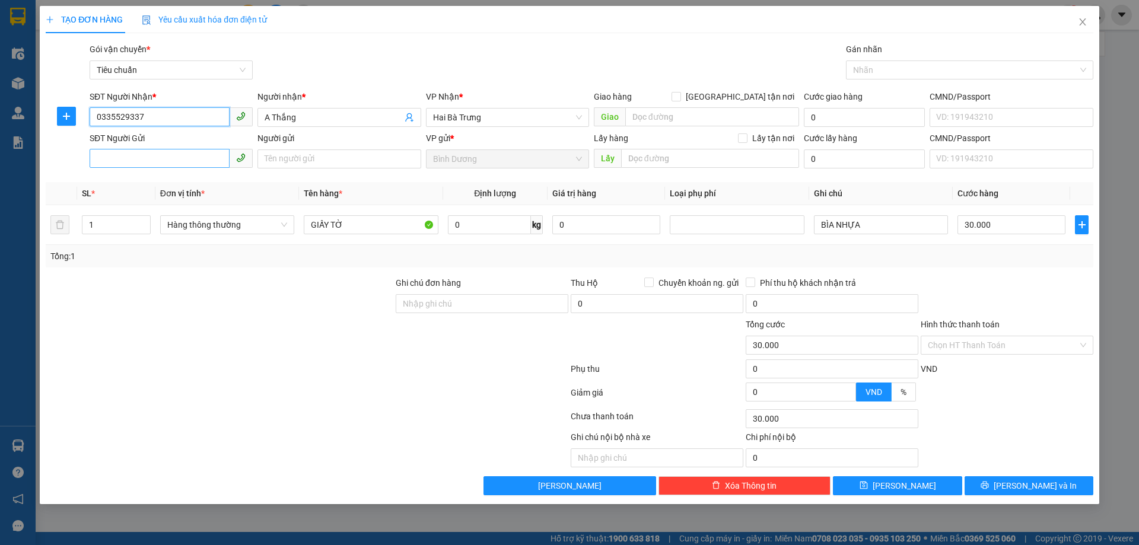
type input "0335529337"
click at [182, 163] on input "SĐT Người Gửi" at bounding box center [160, 158] width 140 height 19
click at [189, 187] on div "0965470453 - A Thông" at bounding box center [171, 182] width 149 height 13
type input "0965470453"
type input "A Thông"
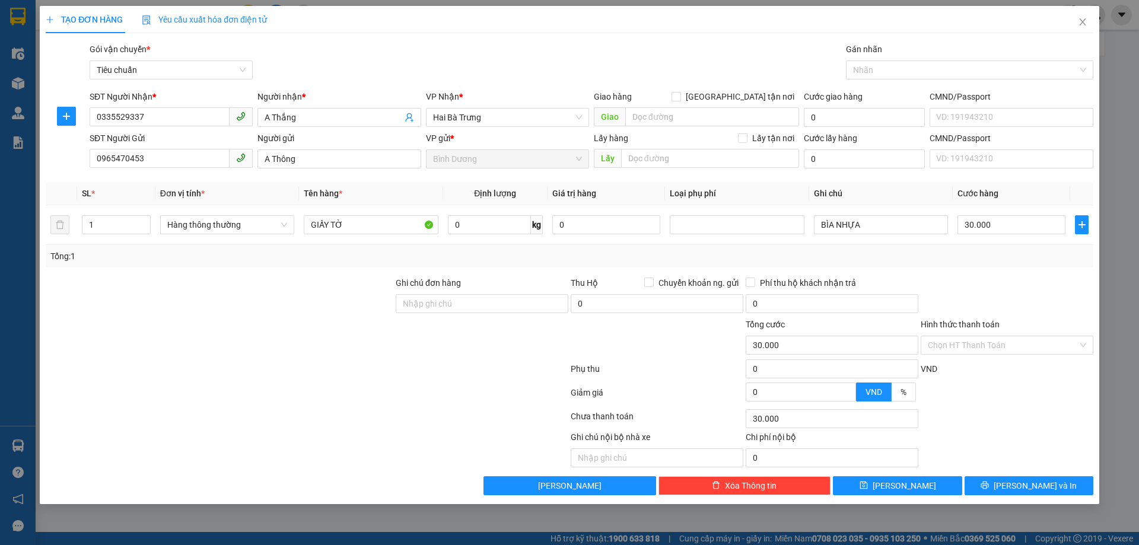
click at [1032, 282] on div at bounding box center [1006, 297] width 175 height 42
click at [989, 342] on input "Hình thức thanh toán" at bounding box center [1003, 345] width 150 height 18
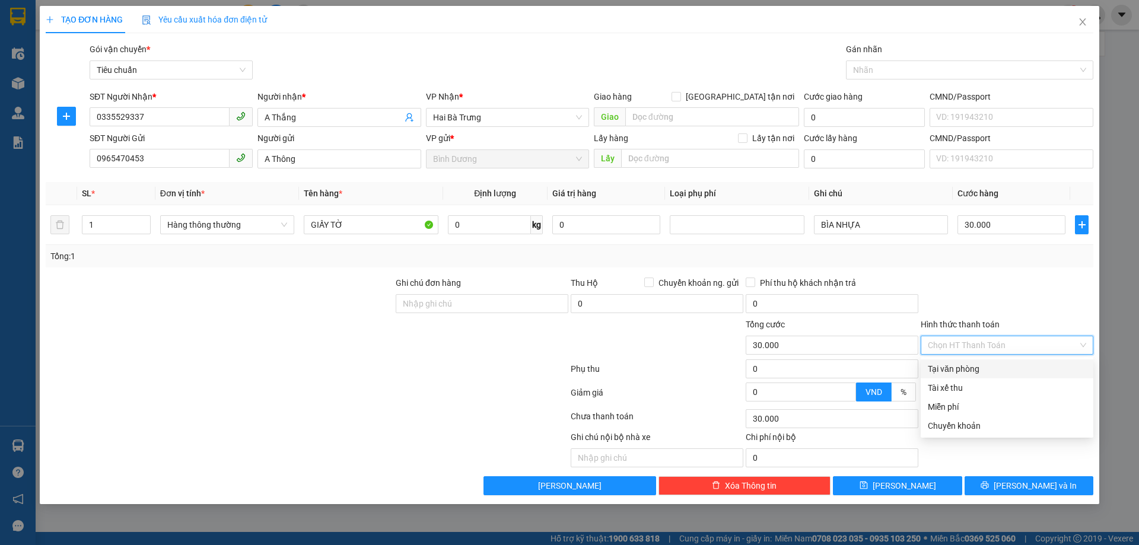
click at [991, 372] on div "Tại văn phòng" at bounding box center [1007, 368] width 158 height 13
type input "0"
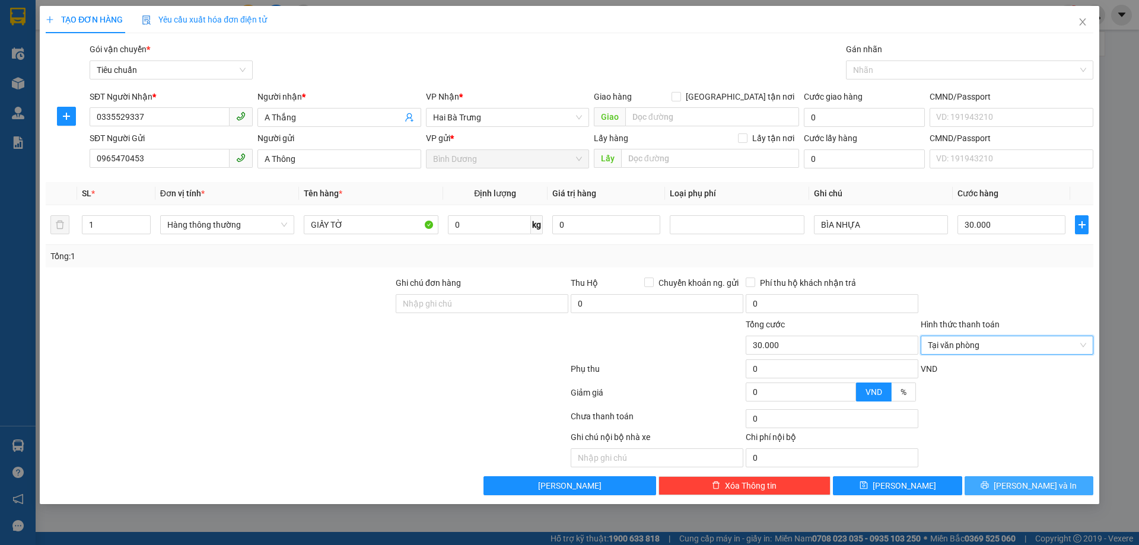
click at [1031, 484] on span "[PERSON_NAME] và In" at bounding box center [1034, 485] width 83 height 13
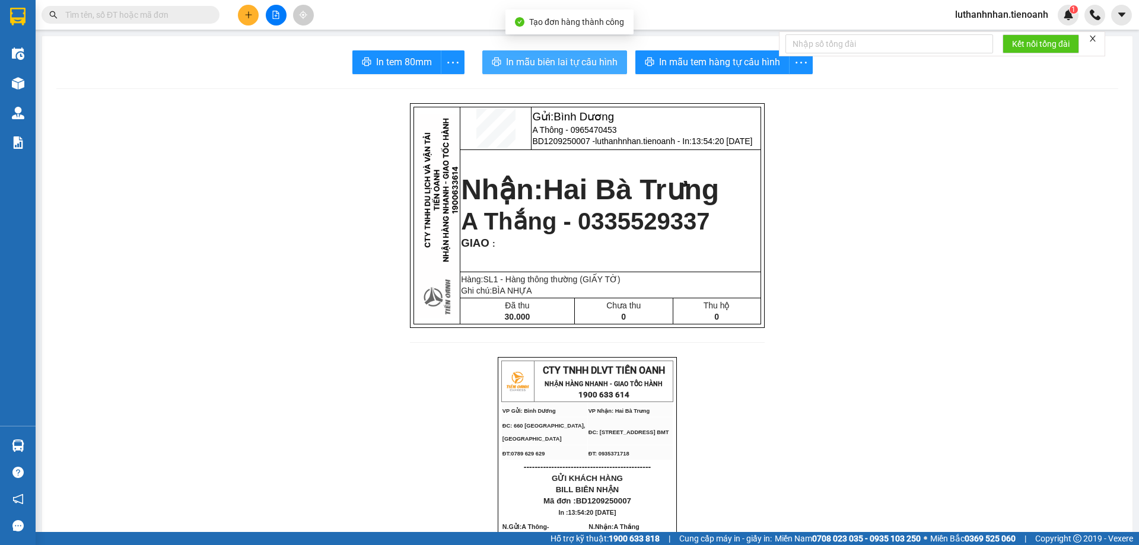
click at [548, 71] on button "In mẫu biên lai tự cấu hình" at bounding box center [554, 62] width 145 height 24
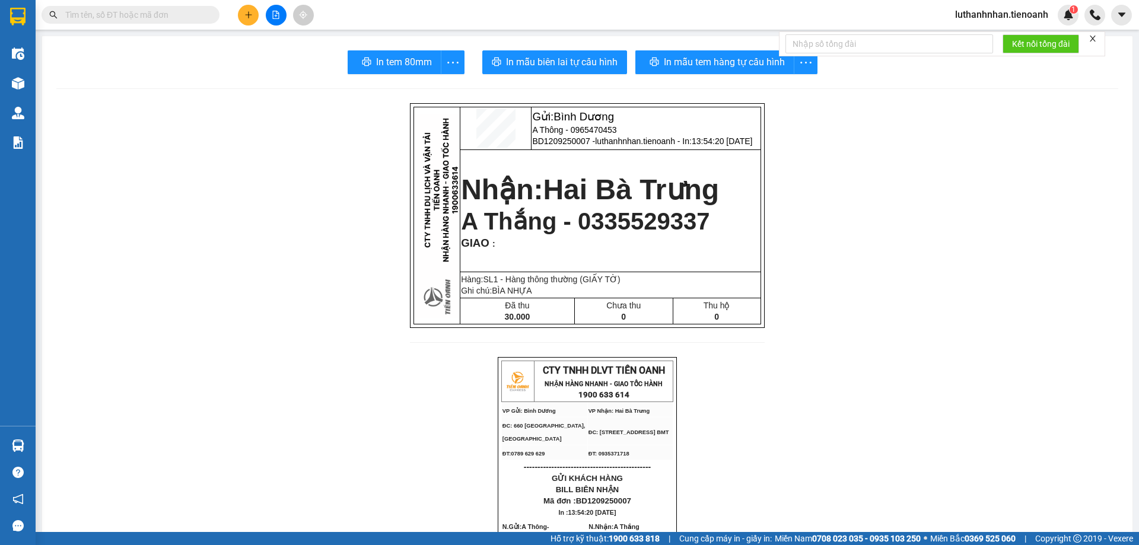
click at [711, 71] on button "In mẫu tem hàng tự cấu hình" at bounding box center [712, 62] width 154 height 24
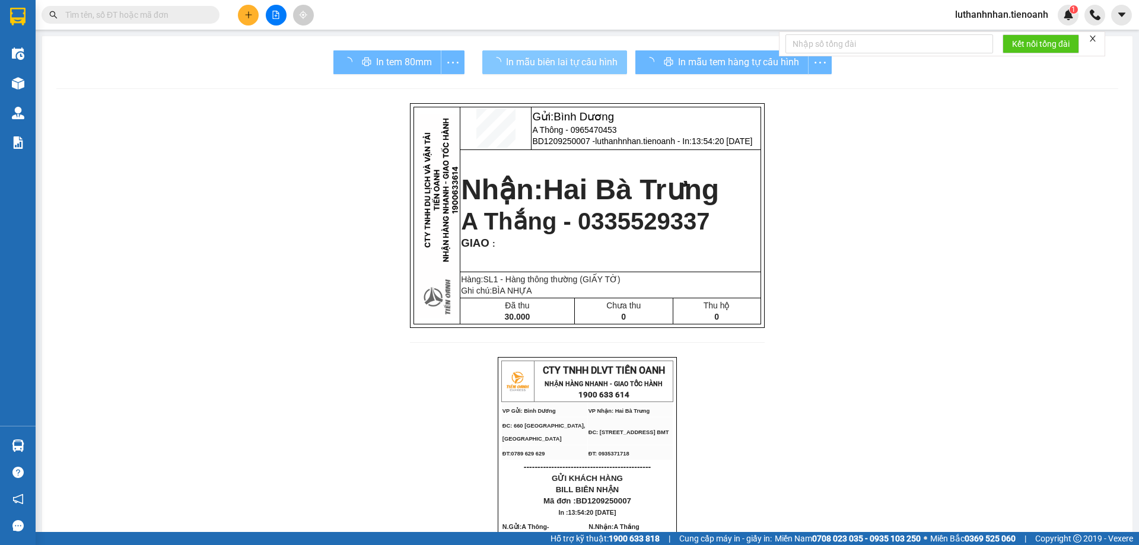
click at [541, 66] on span "In mẫu biên lai tự cấu hình" at bounding box center [562, 62] width 112 height 15
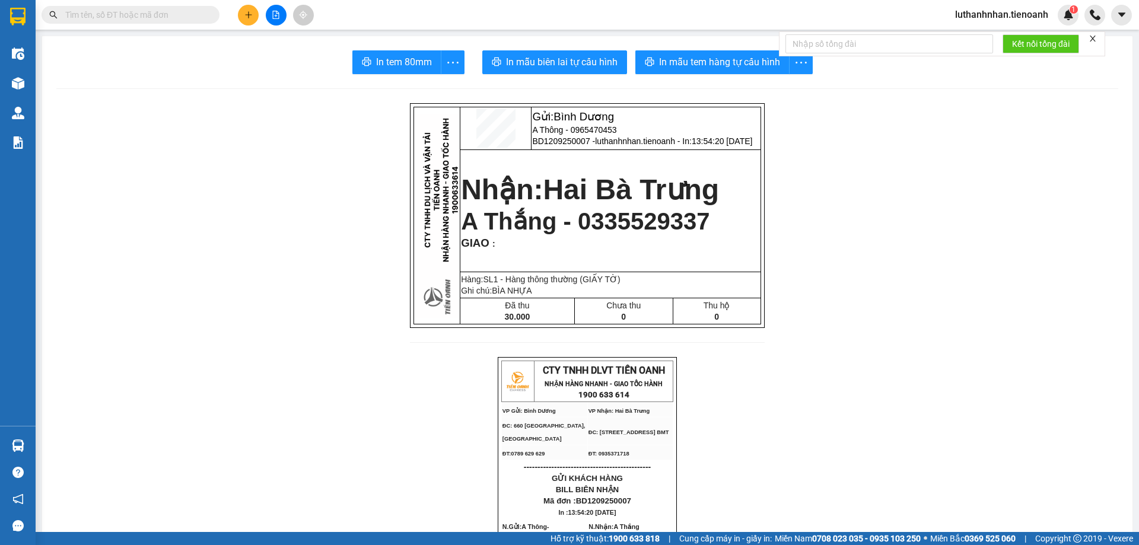
click at [1023, 12] on span "luthanhnhan.tienoanh" at bounding box center [1001, 14] width 112 height 15
click at [994, 37] on span "Đăng xuất" at bounding box center [1007, 36] width 88 height 13
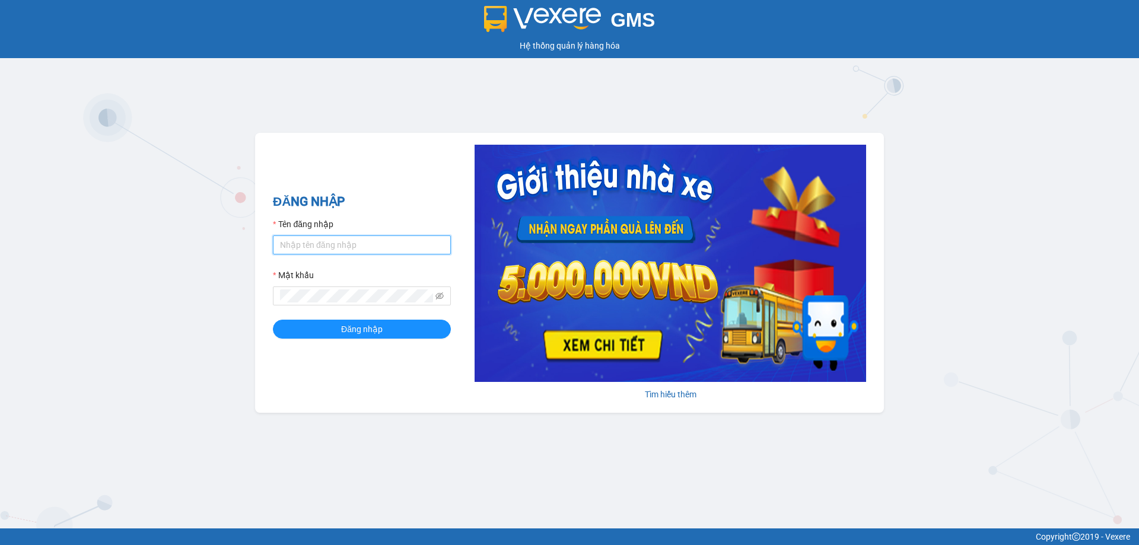
click at [351, 246] on input "Tên đăng nhập" at bounding box center [362, 244] width 178 height 19
type input "duykha.tienoanh"
click at [273, 320] on button "Đăng nhập" at bounding box center [362, 329] width 178 height 19
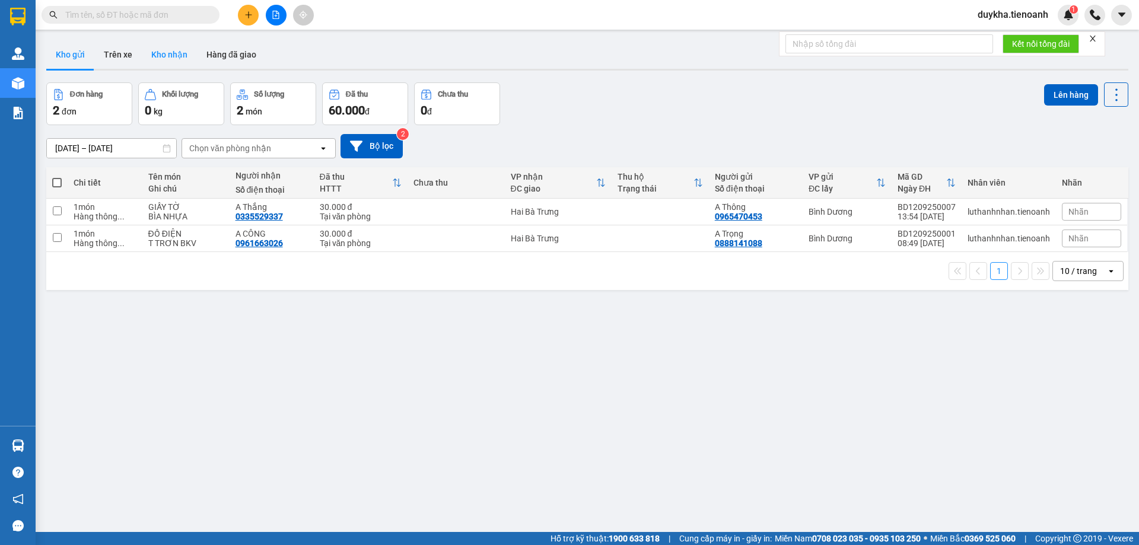
click at [164, 60] on button "Kho nhận" at bounding box center [169, 54] width 55 height 28
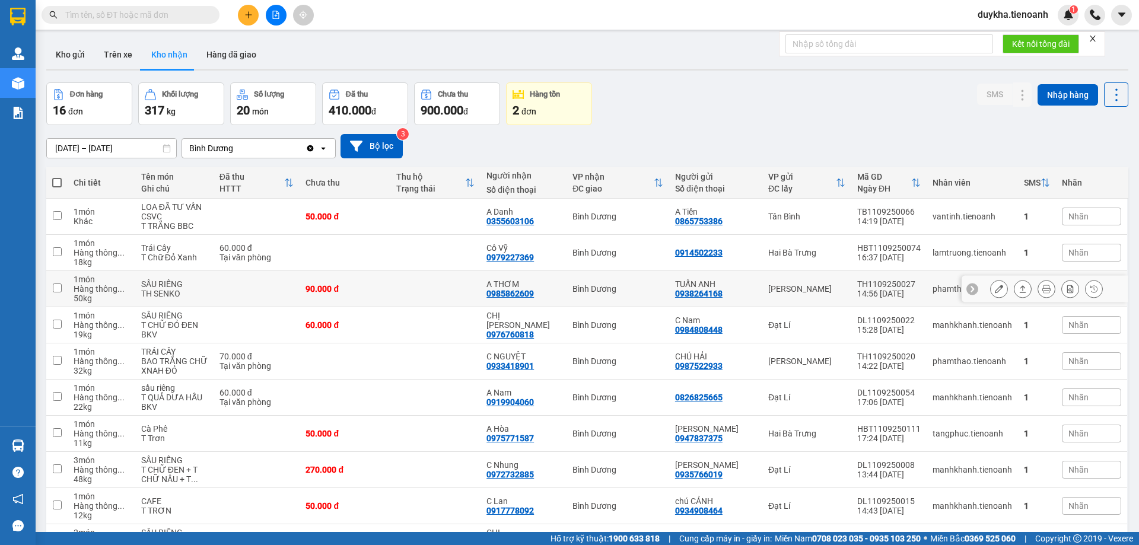
click at [990, 287] on div at bounding box center [999, 289] width 18 height 18
click at [995, 289] on icon at bounding box center [999, 289] width 8 height 8
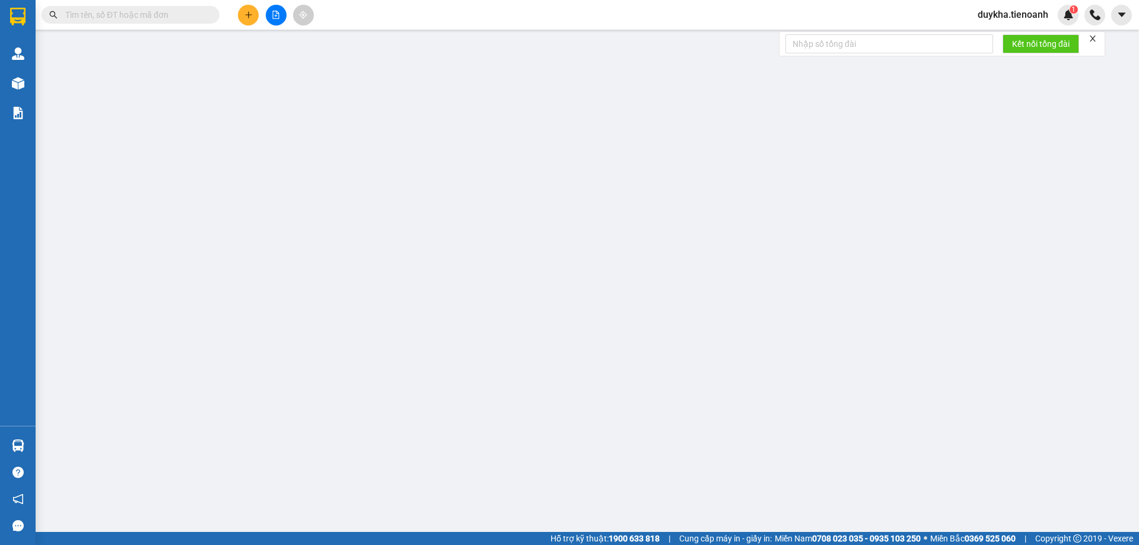
type input "0985862609"
type input "A THƠM"
type input "0938264168"
type input "TUẤN ANH"
type input "90.000"
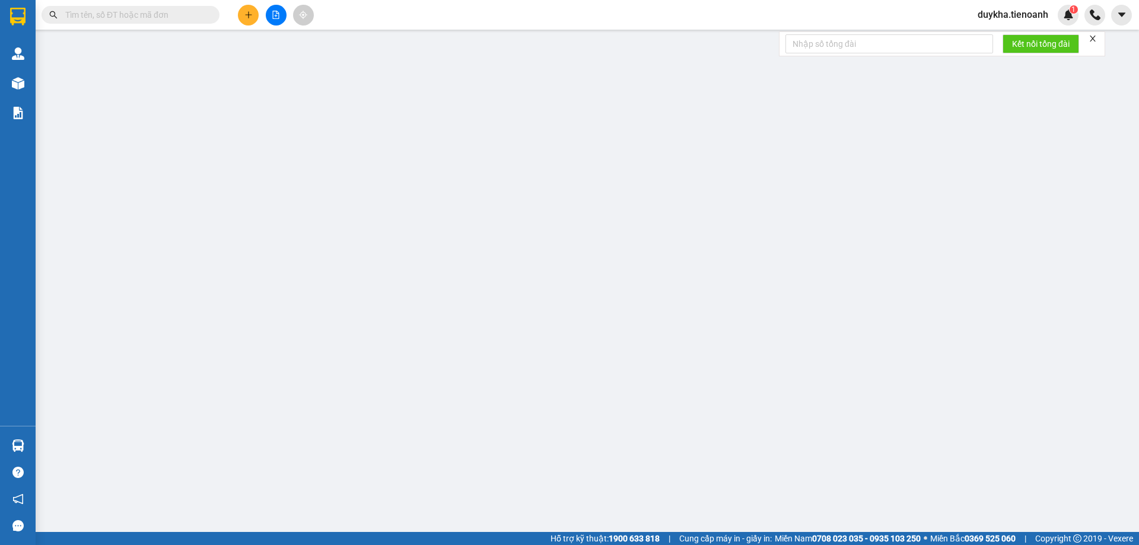
type input "90.000"
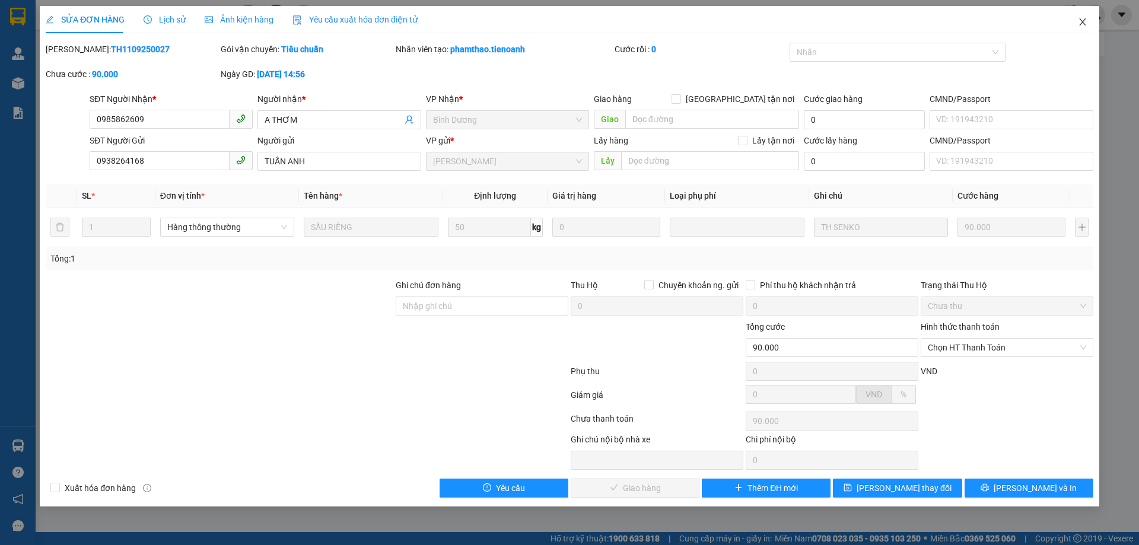
click at [1089, 14] on span "Close" at bounding box center [1082, 22] width 33 height 33
